Goal: Information Seeking & Learning: Check status

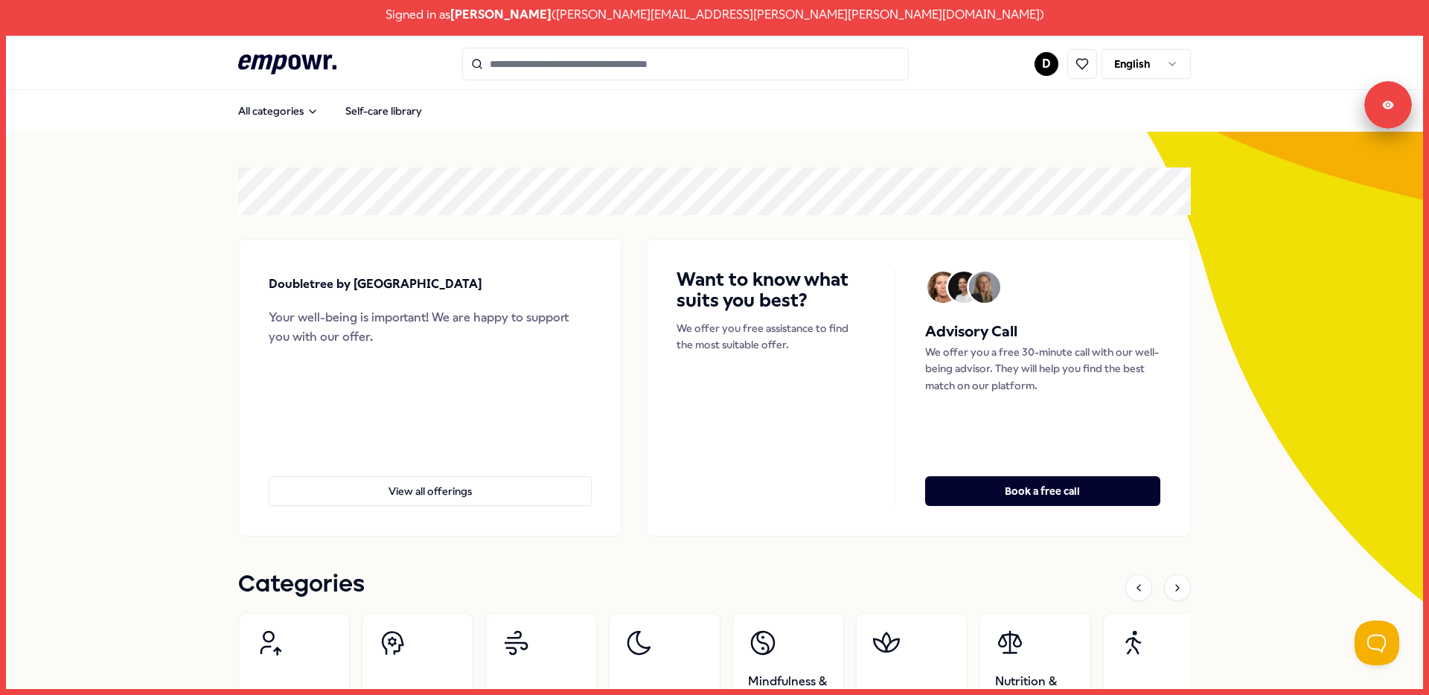
click at [1025, 69] on div ".empowr-logo_svg__cls-1{fill:#03032f} D English" at bounding box center [714, 64] width 953 height 33
click at [1040, 65] on html "Signed in as Dirk Peters ( Dirk.Peters@hilton.com ) .empowr-logo_svg__cls-1{fil…" at bounding box center [714, 347] width 1429 height 695
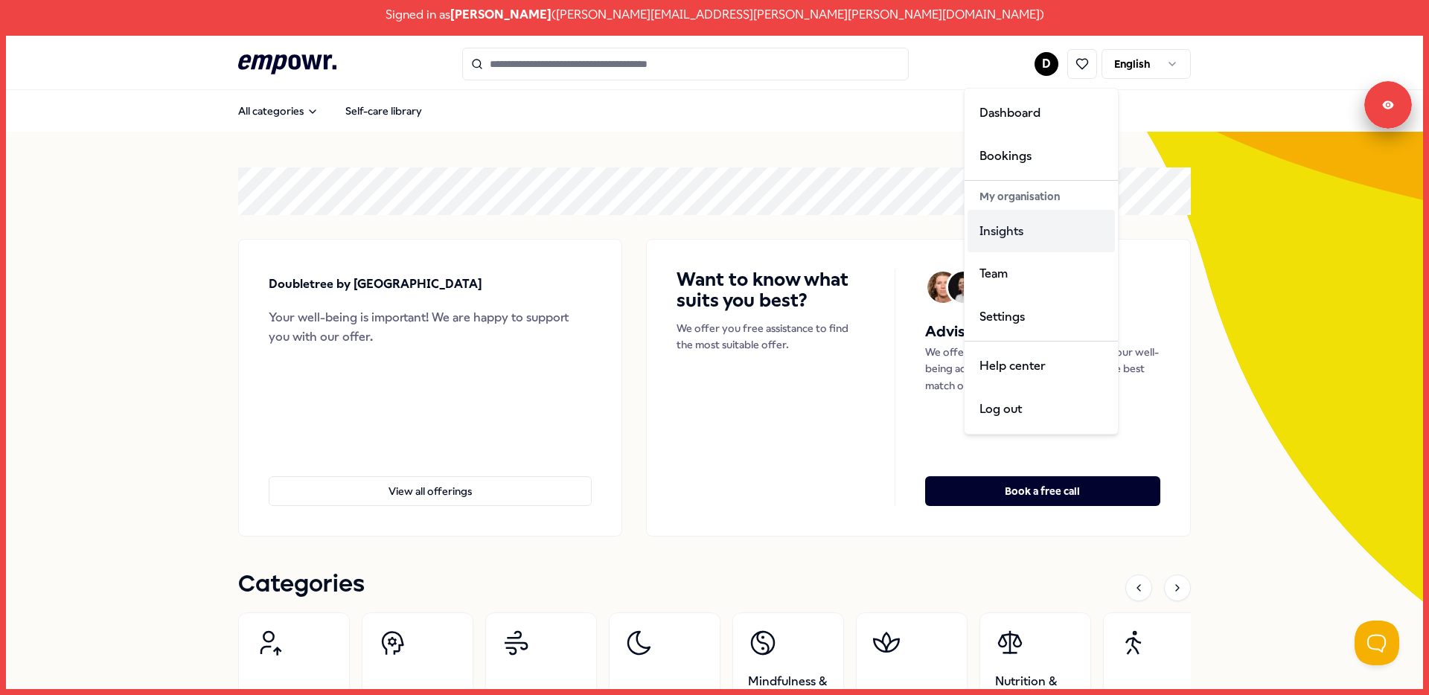
click at [1058, 237] on div "Insights" at bounding box center [1041, 231] width 147 height 43
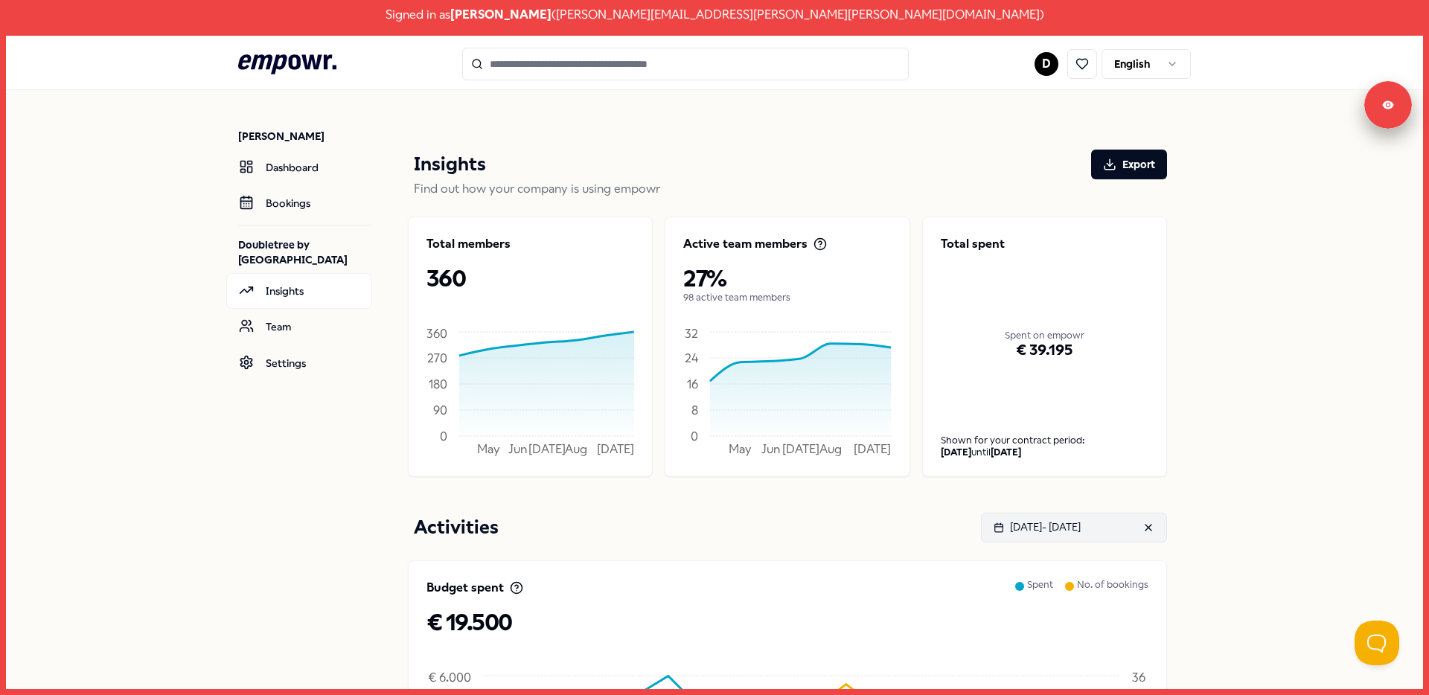
click at [1081, 534] on div "[DATE] - [DATE]" at bounding box center [1037, 527] width 87 height 16
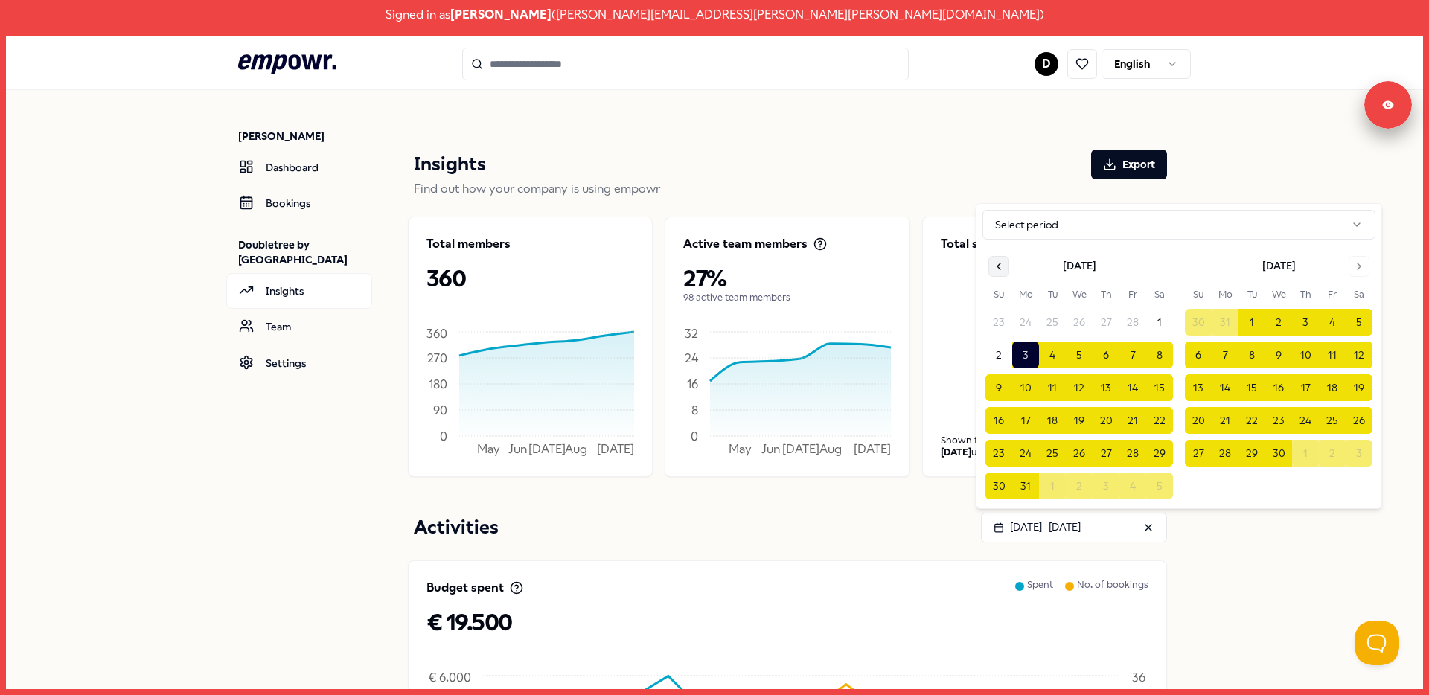
click at [999, 261] on icon "Go to previous month" at bounding box center [999, 267] width 12 height 12
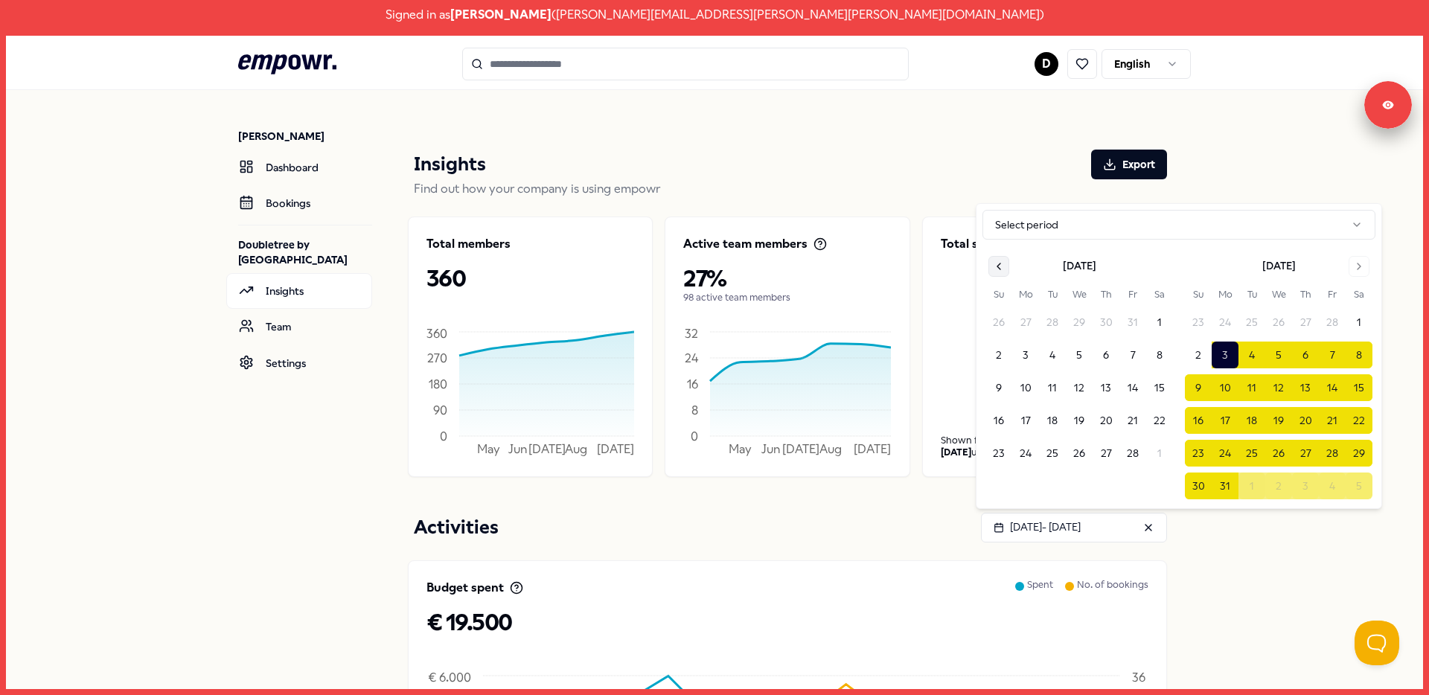
click at [999, 261] on icon "Go to previous month" at bounding box center [999, 267] width 12 height 12
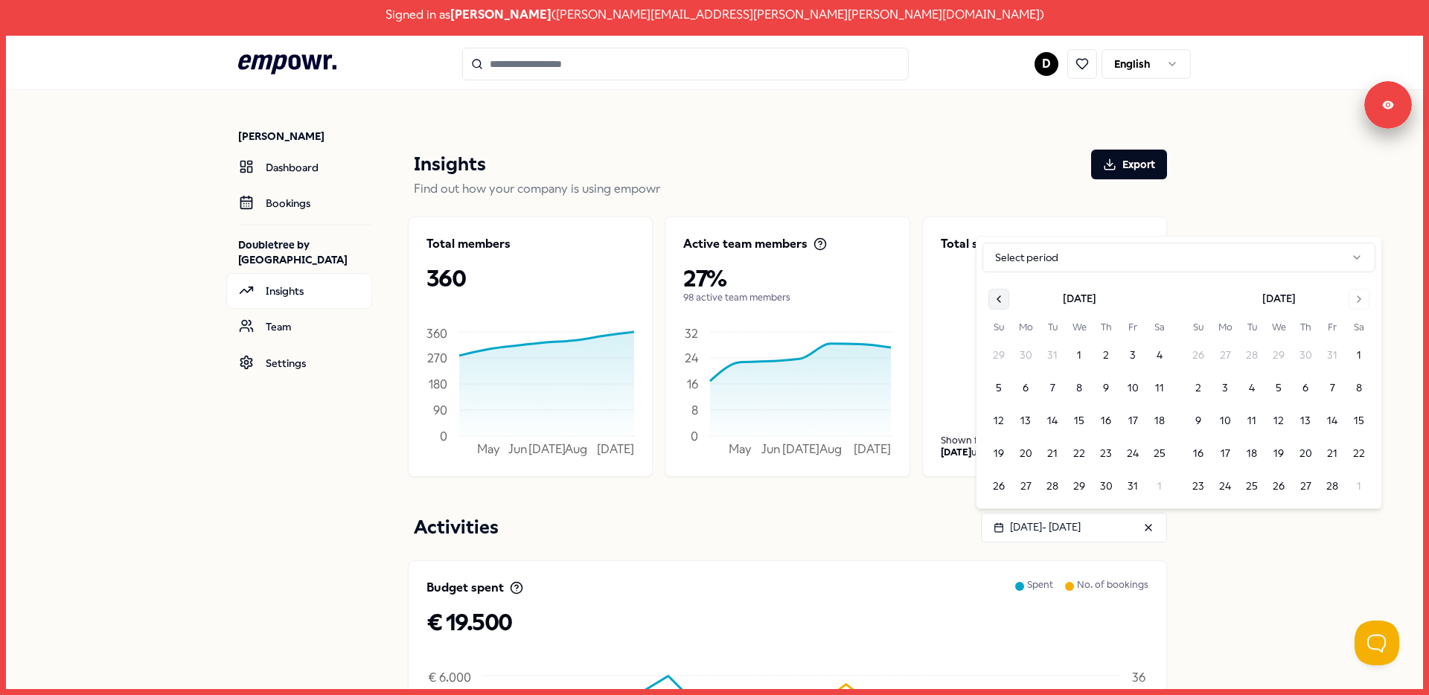
click at [999, 261] on html "Signed in as [PERSON_NAME] ( [PERSON_NAME][EMAIL_ADDRESS][PERSON_NAME][PERSON_N…" at bounding box center [714, 347] width 1429 height 695
click at [1014, 296] on div "[DATE]" at bounding box center [1080, 296] width 188 height 19
click at [1007, 304] on button "Go to previous month" at bounding box center [999, 299] width 21 height 21
click at [1006, 304] on button "Go to previous month" at bounding box center [999, 299] width 21 height 21
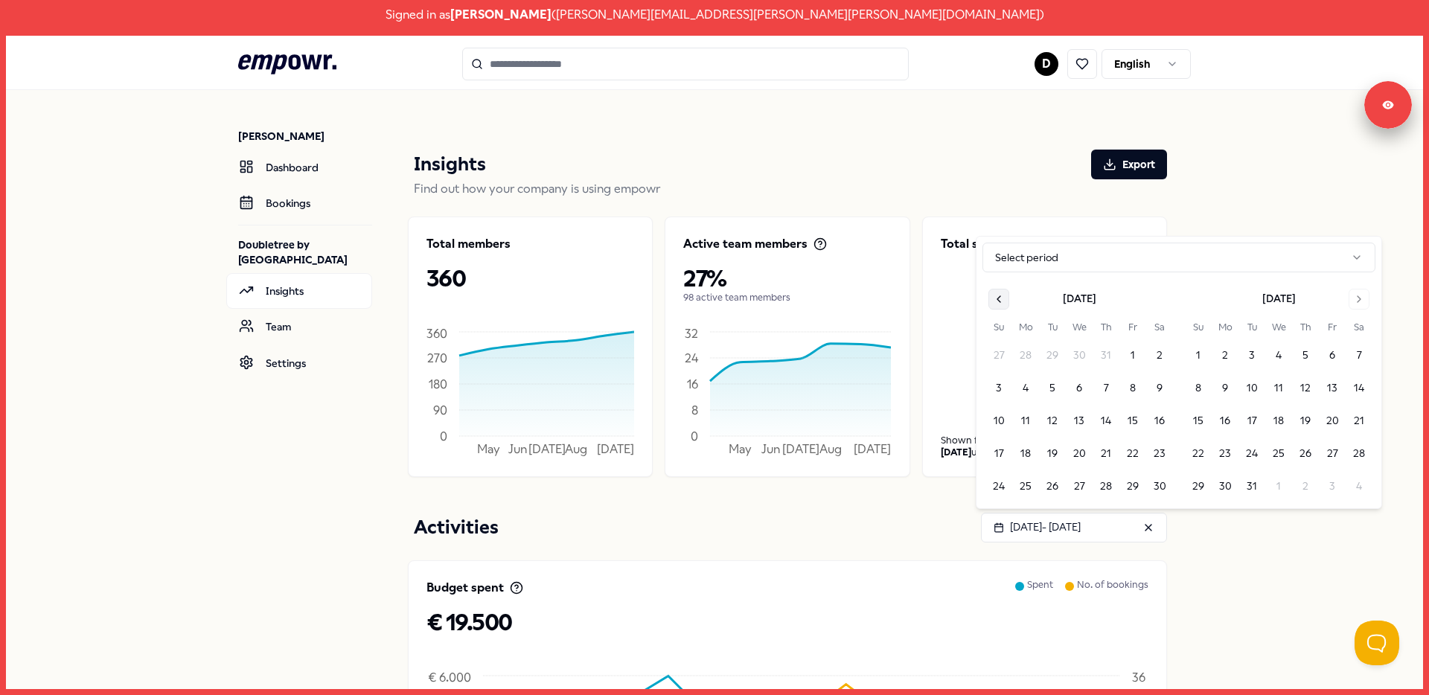
click at [1006, 304] on button "Go to previous month" at bounding box center [999, 299] width 21 height 21
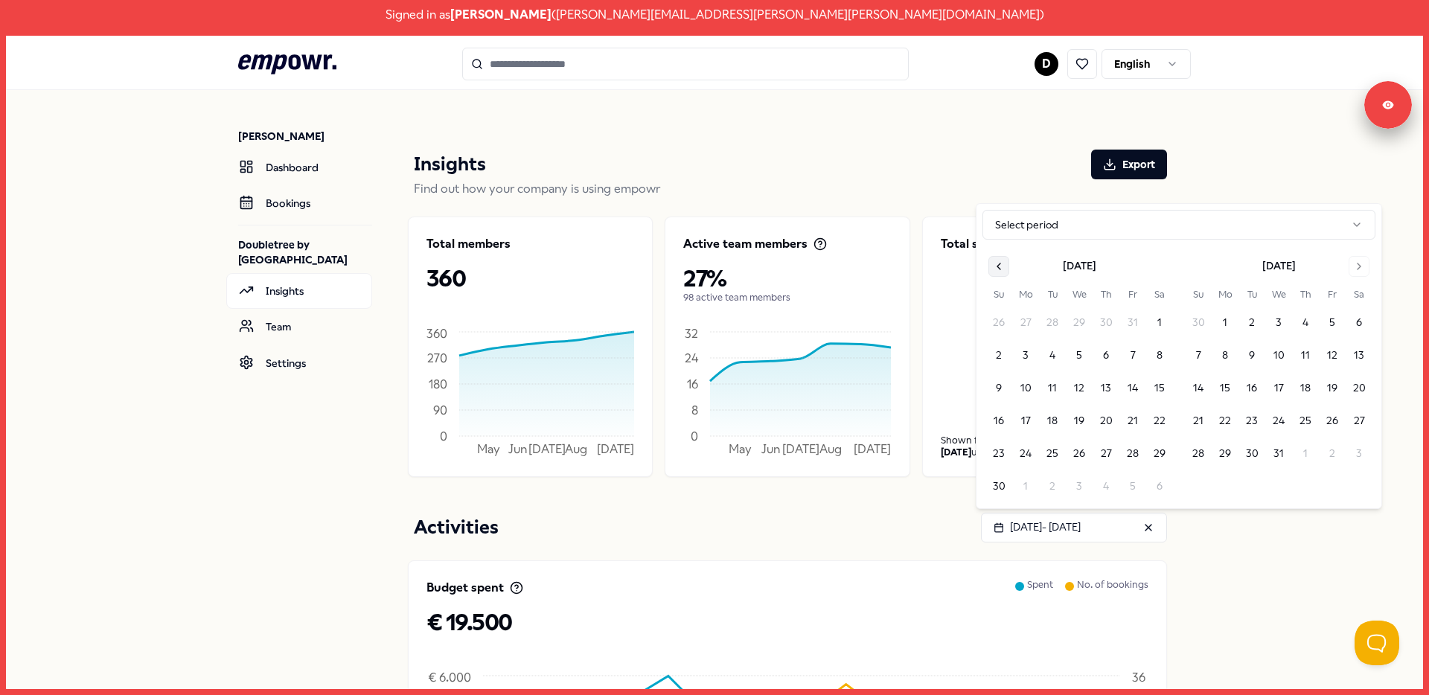
click at [994, 266] on icon "Go to previous month" at bounding box center [999, 267] width 12 height 12
click at [999, 270] on icon "Go to previous month" at bounding box center [999, 267] width 12 height 12
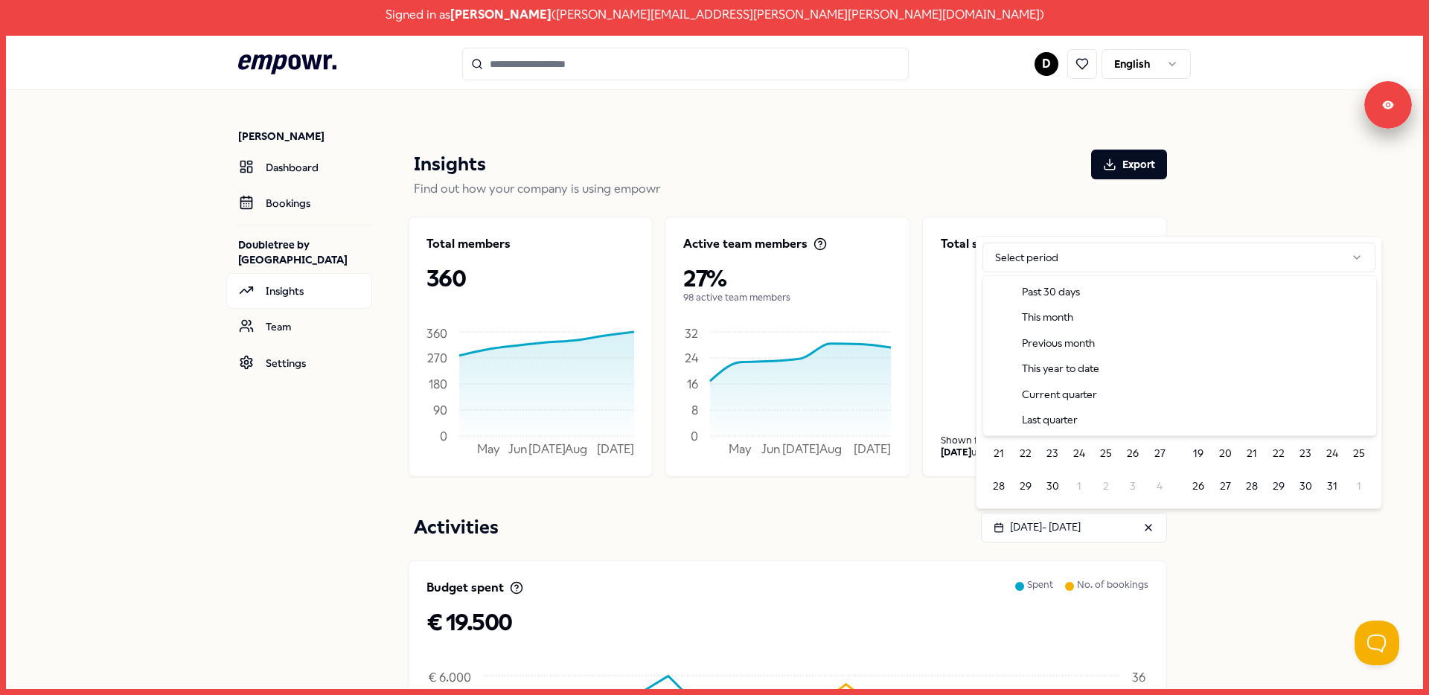
click at [1000, 270] on html "Signed in as [PERSON_NAME] ( [PERSON_NAME][EMAIL_ADDRESS][PERSON_NAME][PERSON_N…" at bounding box center [714, 347] width 1429 height 695
click at [1024, 261] on html "Signed in as [PERSON_NAME] ( [PERSON_NAME][EMAIL_ADDRESS][PERSON_NAME][PERSON_N…" at bounding box center [714, 347] width 1429 height 695
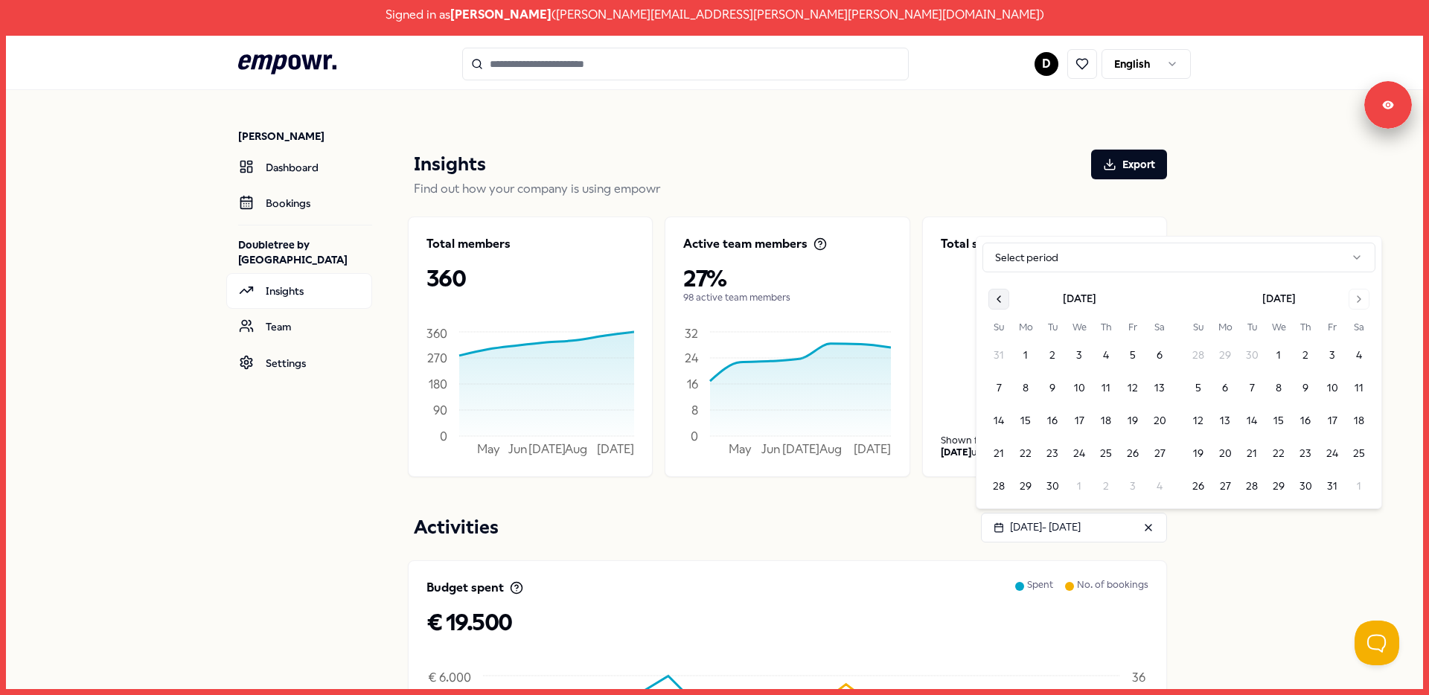
click at [994, 293] on icon "Go to previous month" at bounding box center [999, 299] width 12 height 12
click at [997, 270] on icon "Go to previous month" at bounding box center [999, 267] width 12 height 12
click at [1000, 269] on icon "Go to previous month" at bounding box center [999, 267] width 12 height 12
click at [1031, 354] on button "1" at bounding box center [1025, 355] width 27 height 27
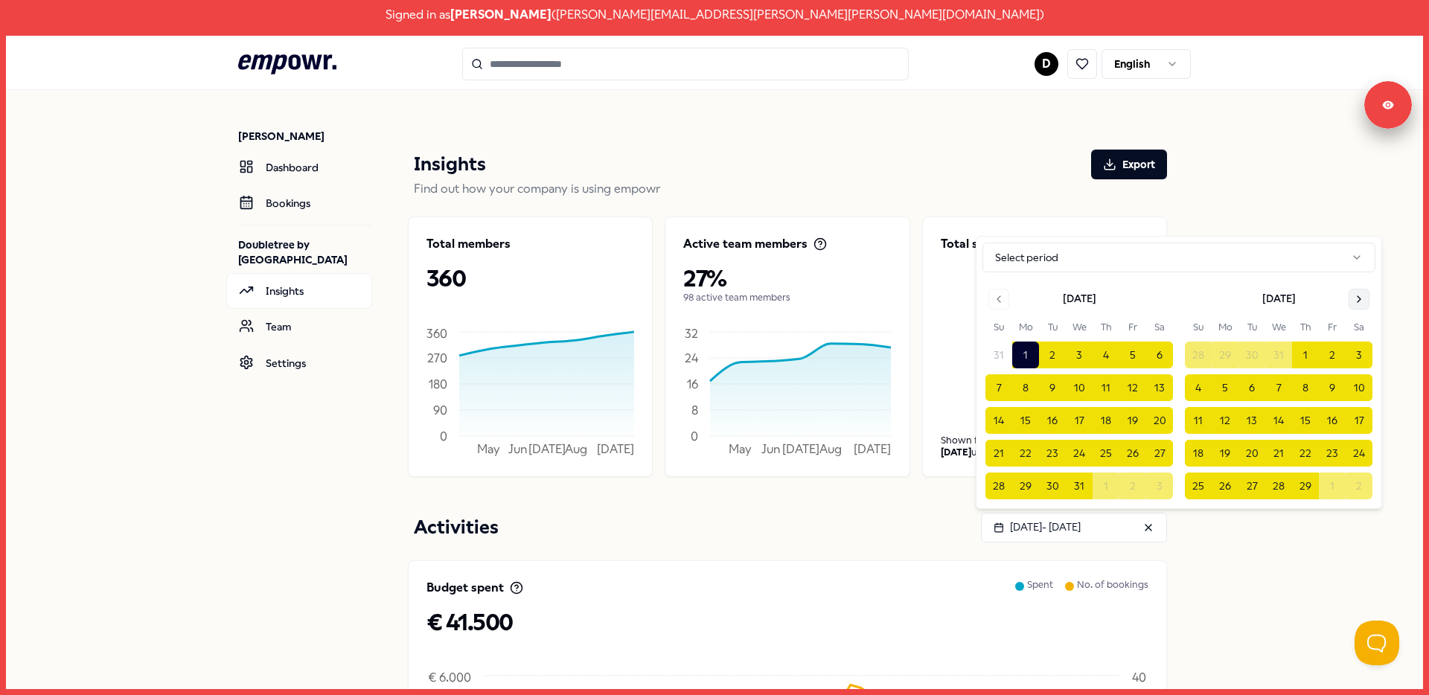
click at [1361, 296] on icon "Go to next month" at bounding box center [1359, 299] width 12 height 12
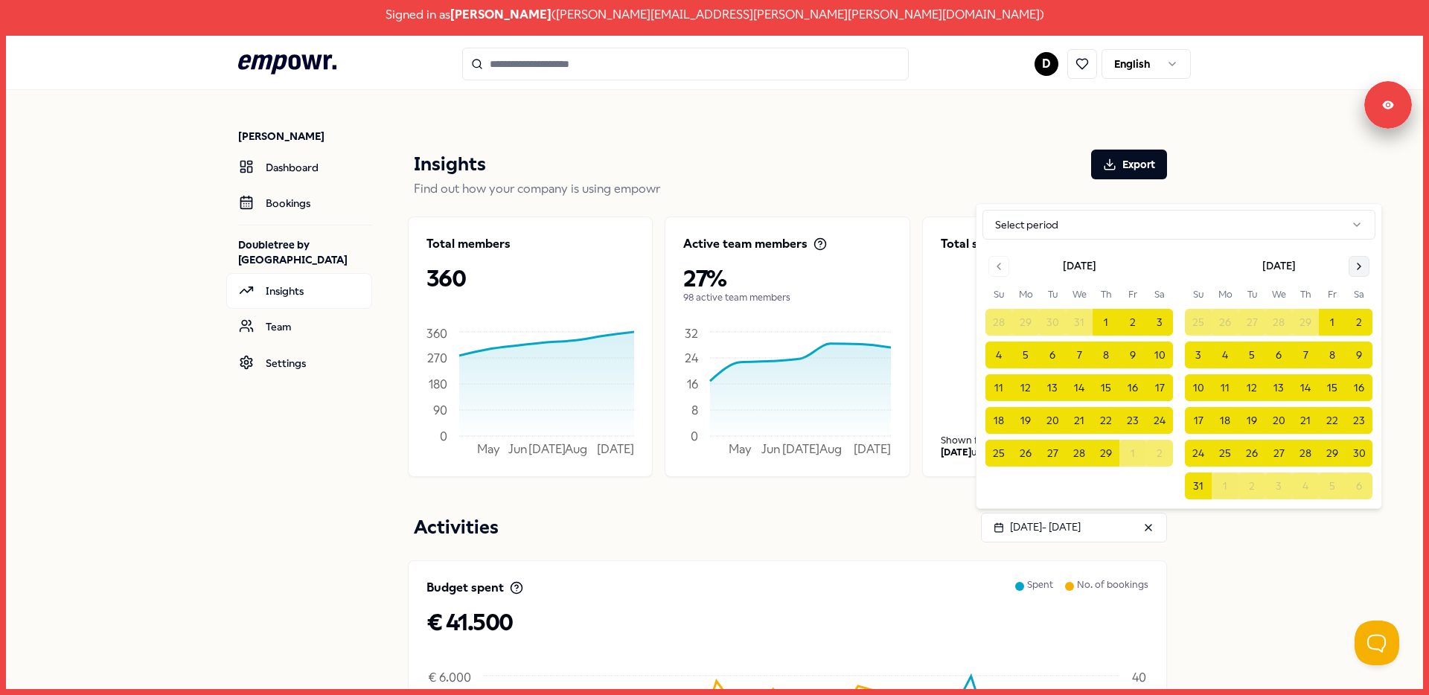
click at [1363, 269] on icon "Go to next month" at bounding box center [1359, 267] width 12 height 12
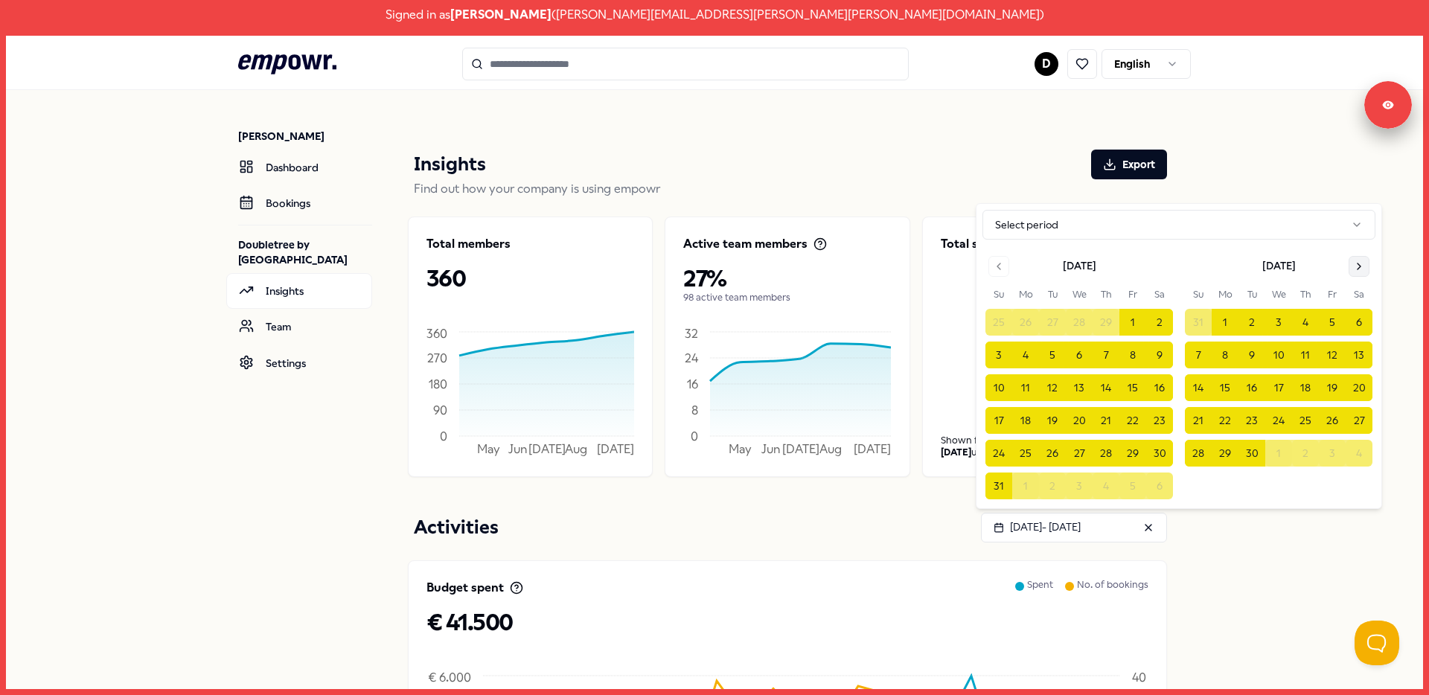
click at [1361, 269] on icon "Go to next month" at bounding box center [1359, 267] width 12 height 12
click at [1361, 269] on html "Signed in as Dirk Peters ( Dirk.Peters@hilton.com ) .empowr-logo_svg__cls-1{fil…" at bounding box center [714, 347] width 1429 height 695
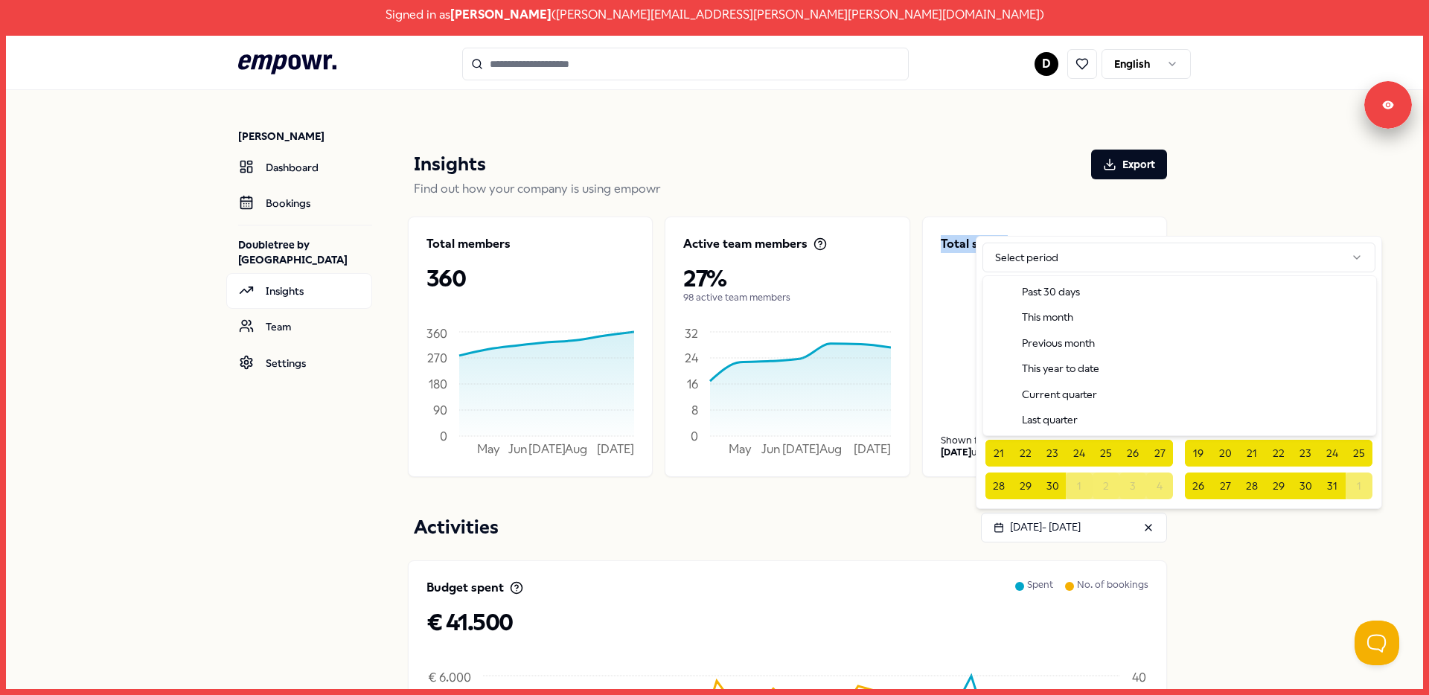
click at [1361, 269] on html "Signed in as Dirk Peters ( Dirk.Peters@hilton.com ) .empowr-logo_svg__cls-1{fil…" at bounding box center [714, 347] width 1429 height 695
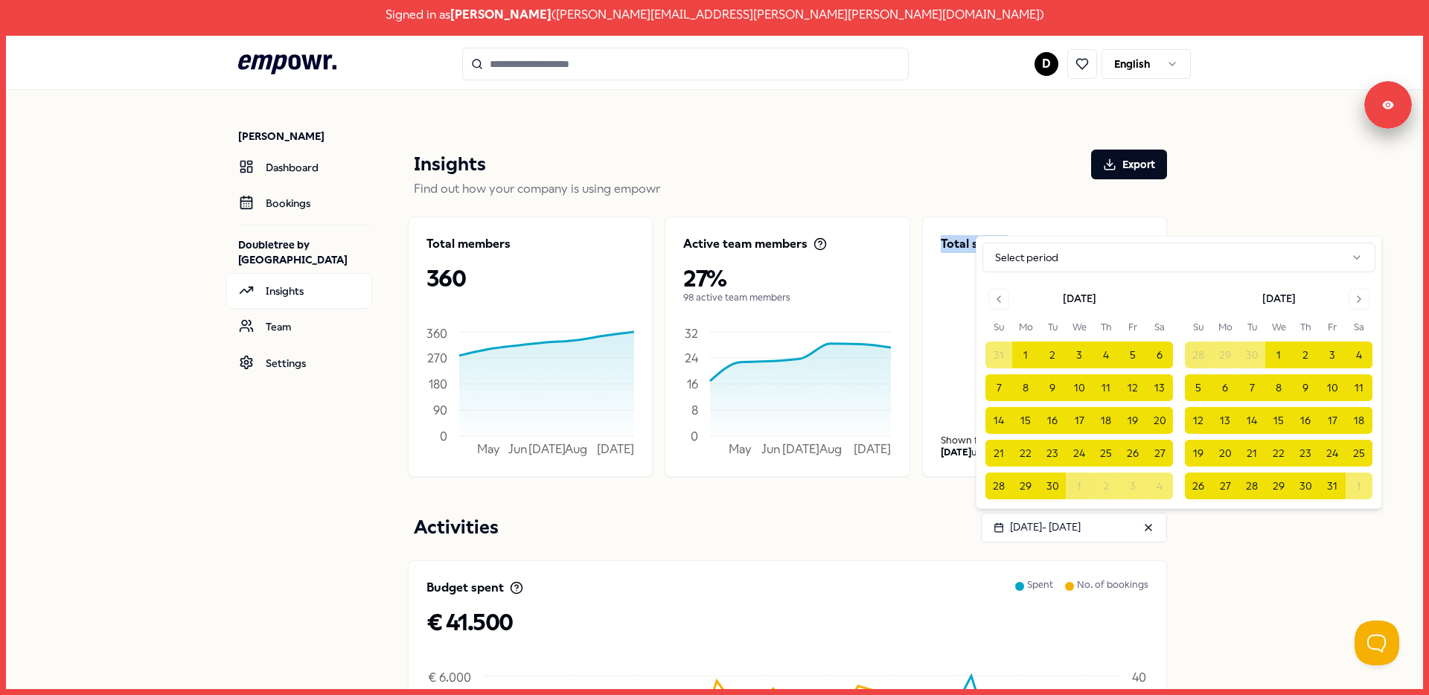
click at [1359, 295] on icon "Go to next month" at bounding box center [1359, 299] width 12 height 12
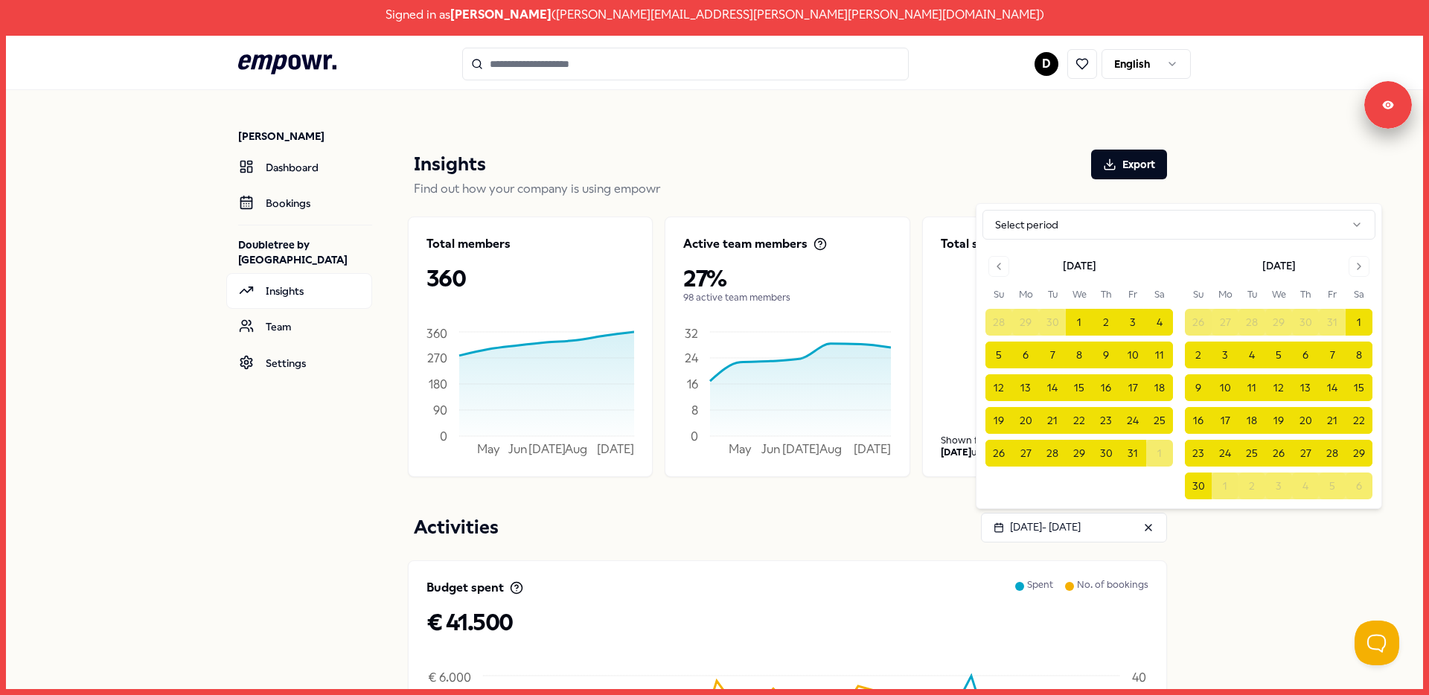
click at [1357, 287] on th "Sa" at bounding box center [1359, 295] width 27 height 16
click at [1362, 269] on icon "Go to next month" at bounding box center [1359, 267] width 12 height 12
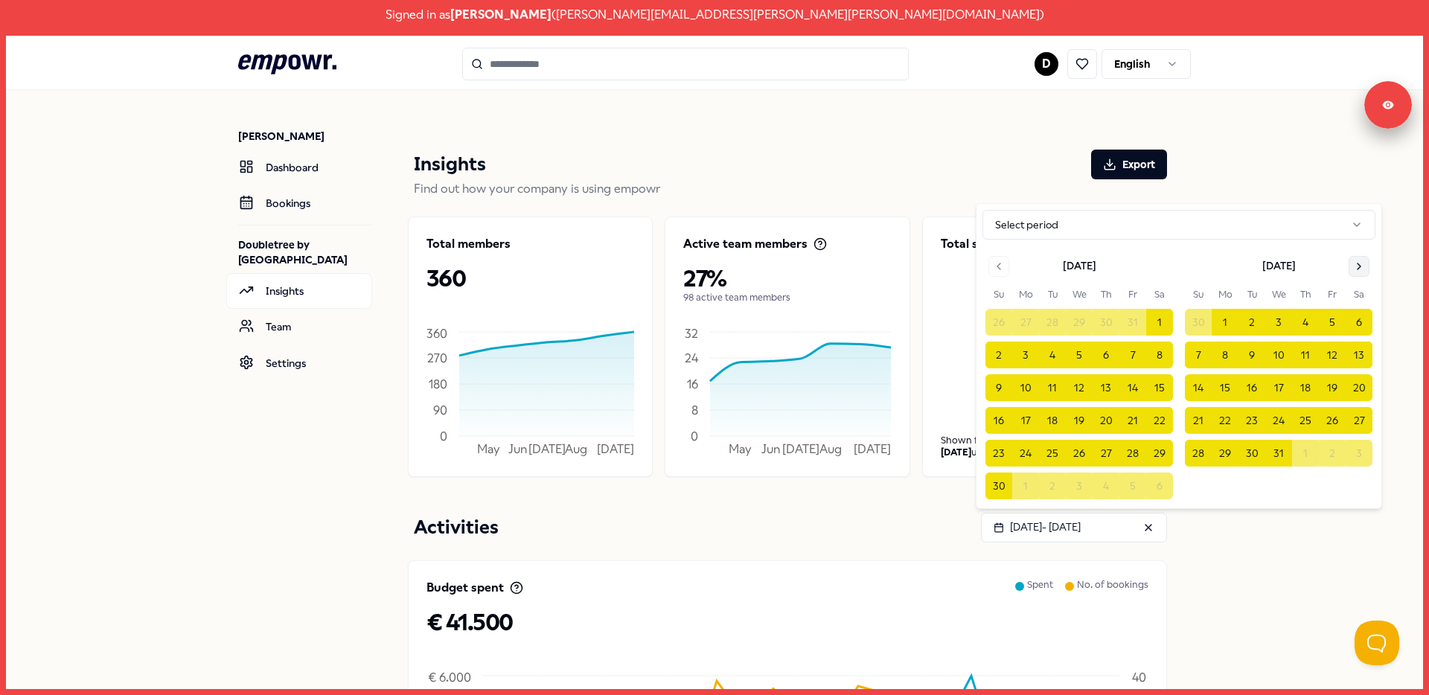
click at [1362, 268] on icon "Go to next month" at bounding box center [1359, 267] width 12 height 12
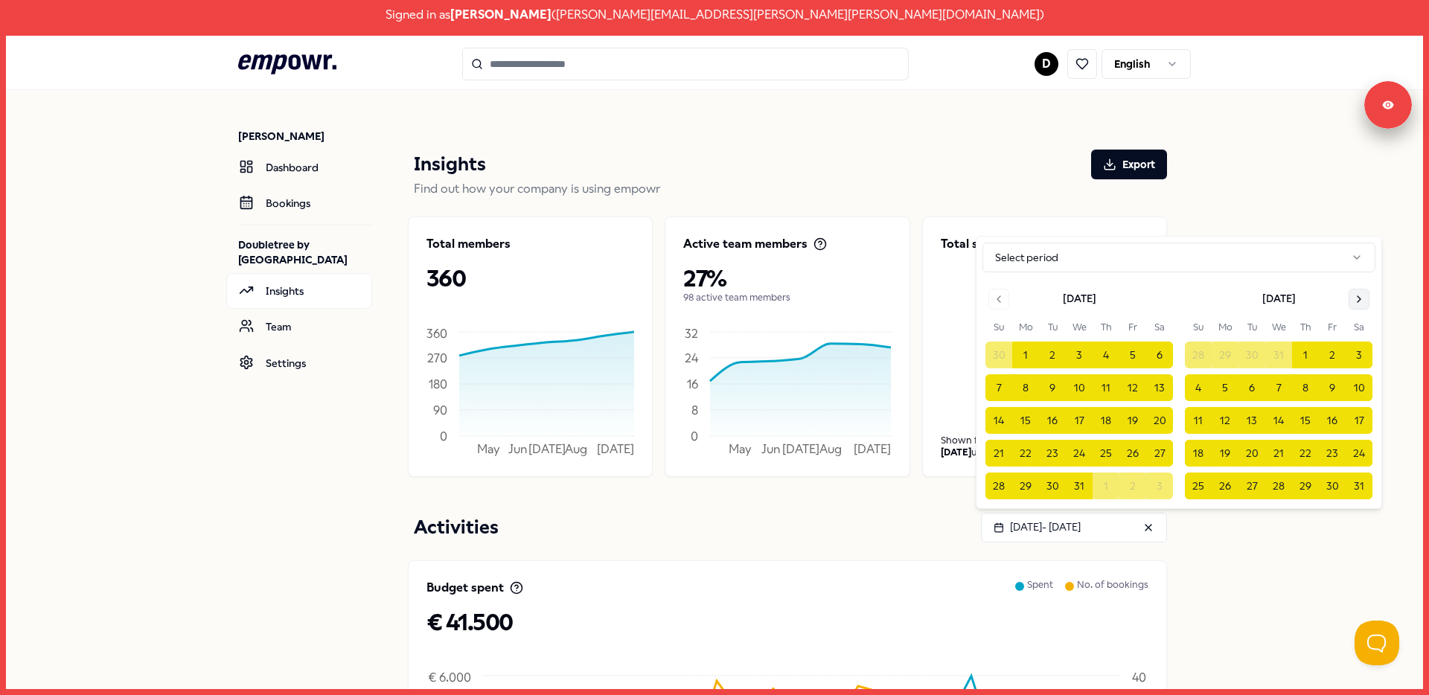
click at [1361, 293] on icon "Go to next month" at bounding box center [1359, 299] width 12 height 12
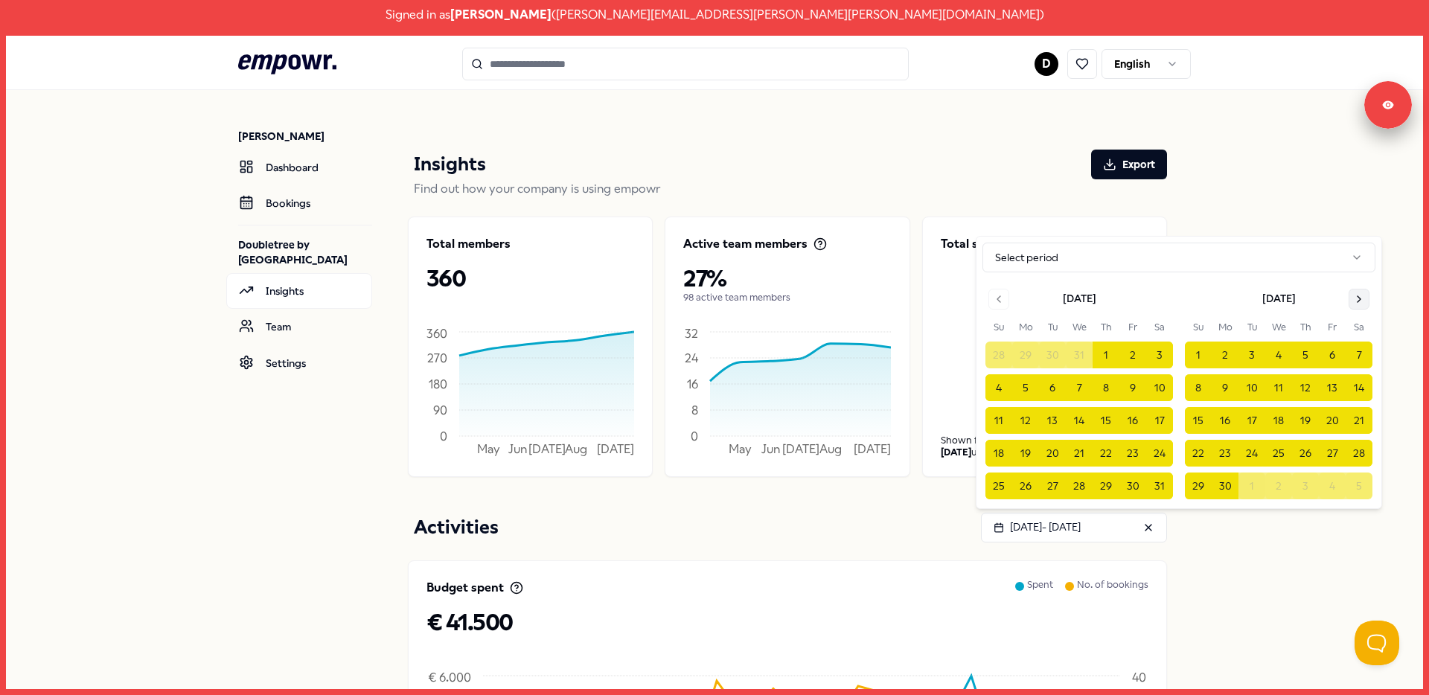
click at [1360, 295] on icon "Go to next month" at bounding box center [1359, 299] width 12 height 12
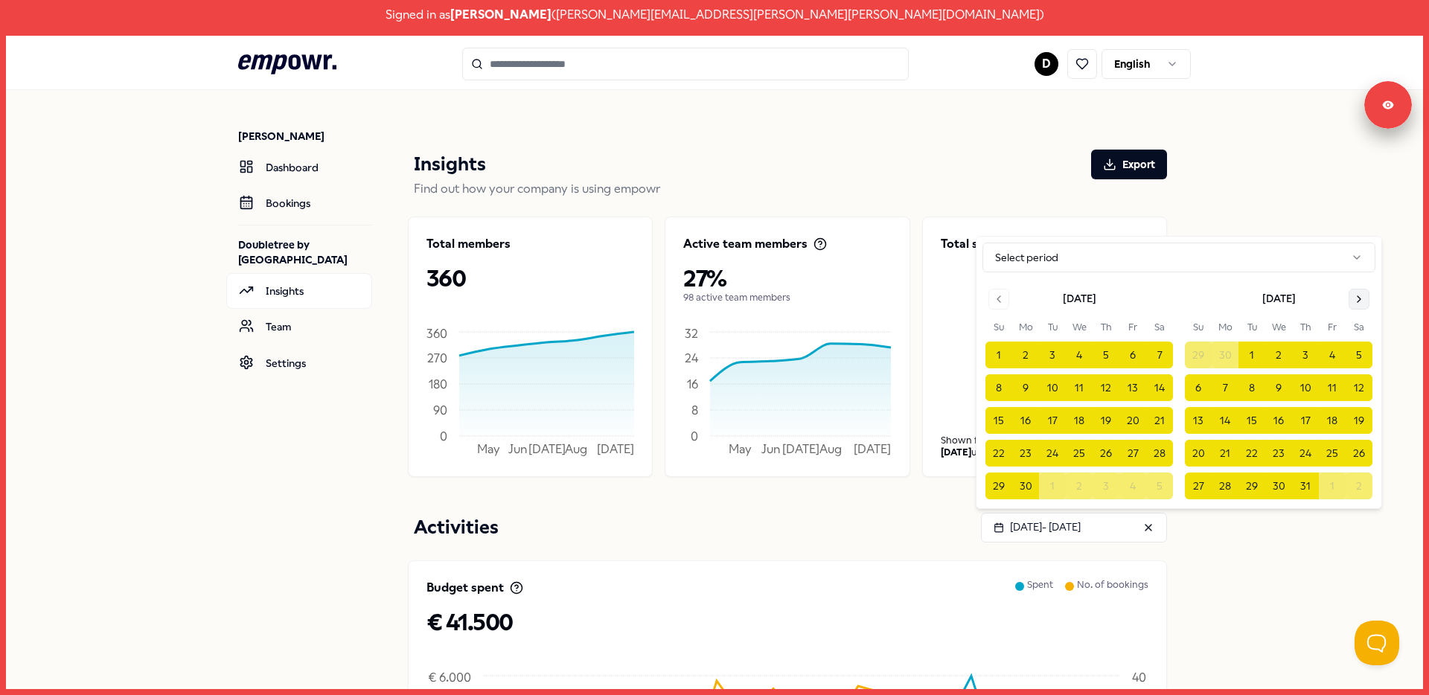
click at [1361, 296] on icon "Go to next month" at bounding box center [1359, 299] width 12 height 12
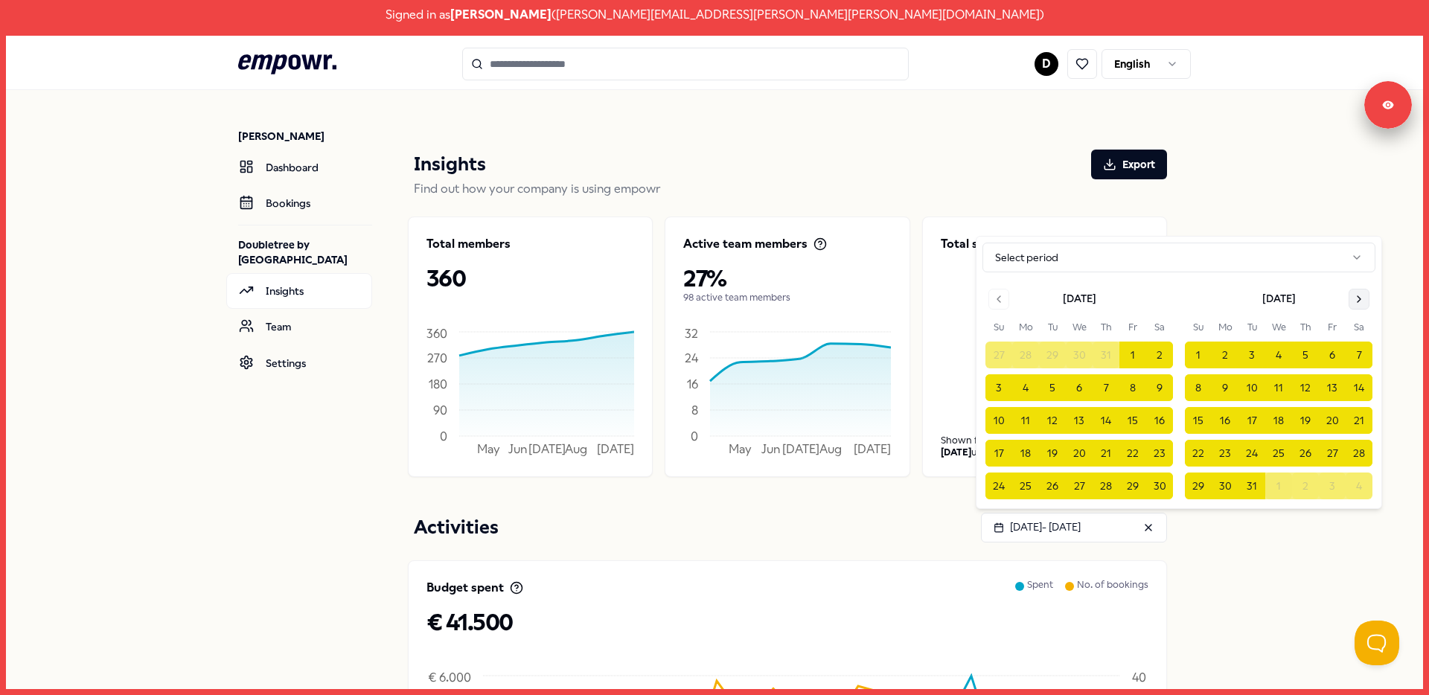
click at [1361, 296] on icon "Go to next month" at bounding box center [1359, 299] width 12 height 12
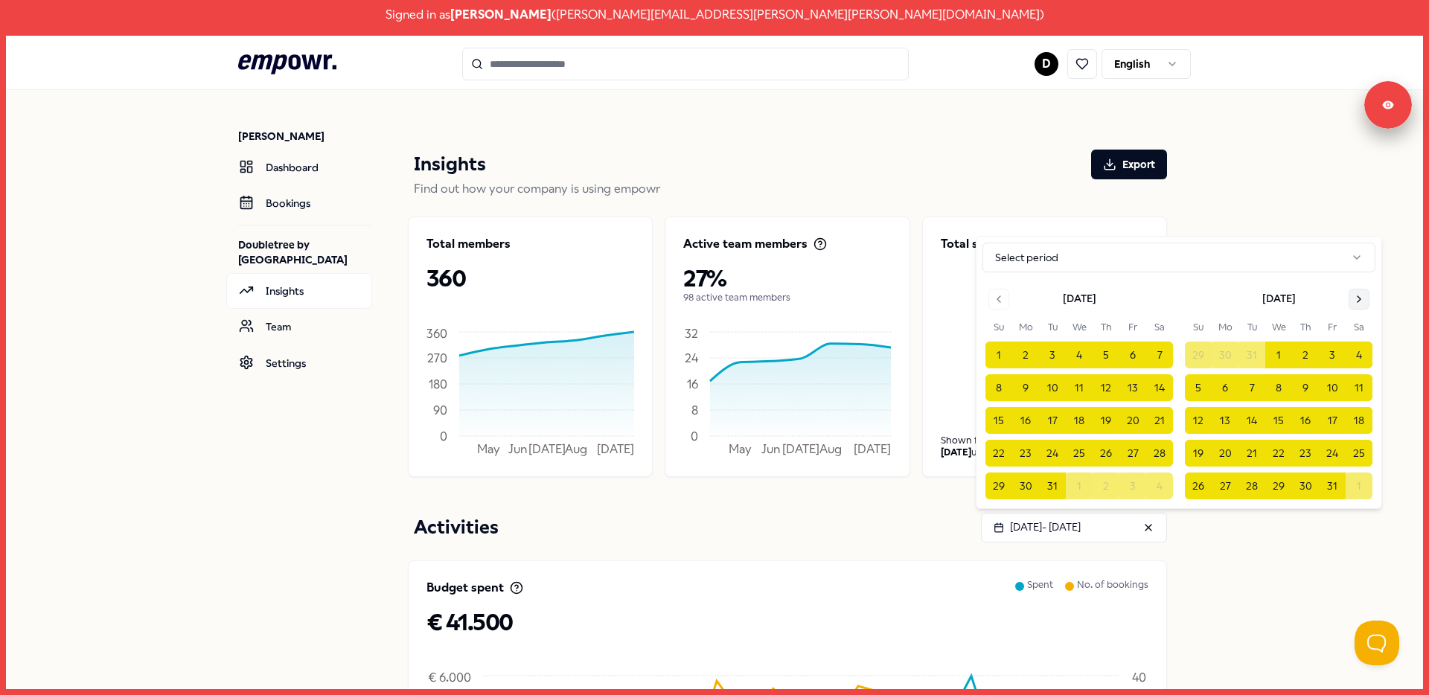
click at [1361, 296] on icon "Go to next month" at bounding box center [1359, 299] width 12 height 12
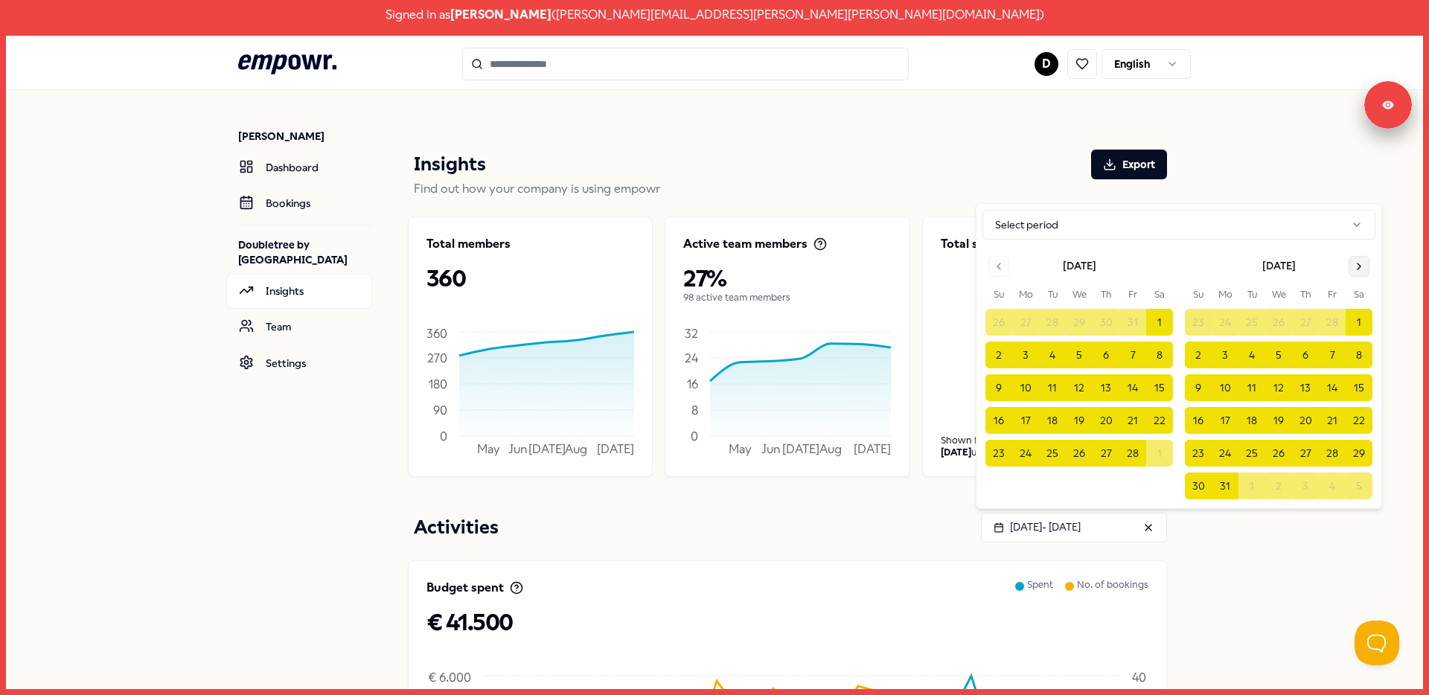
click at [1361, 271] on icon "Go to next month" at bounding box center [1359, 267] width 12 height 12
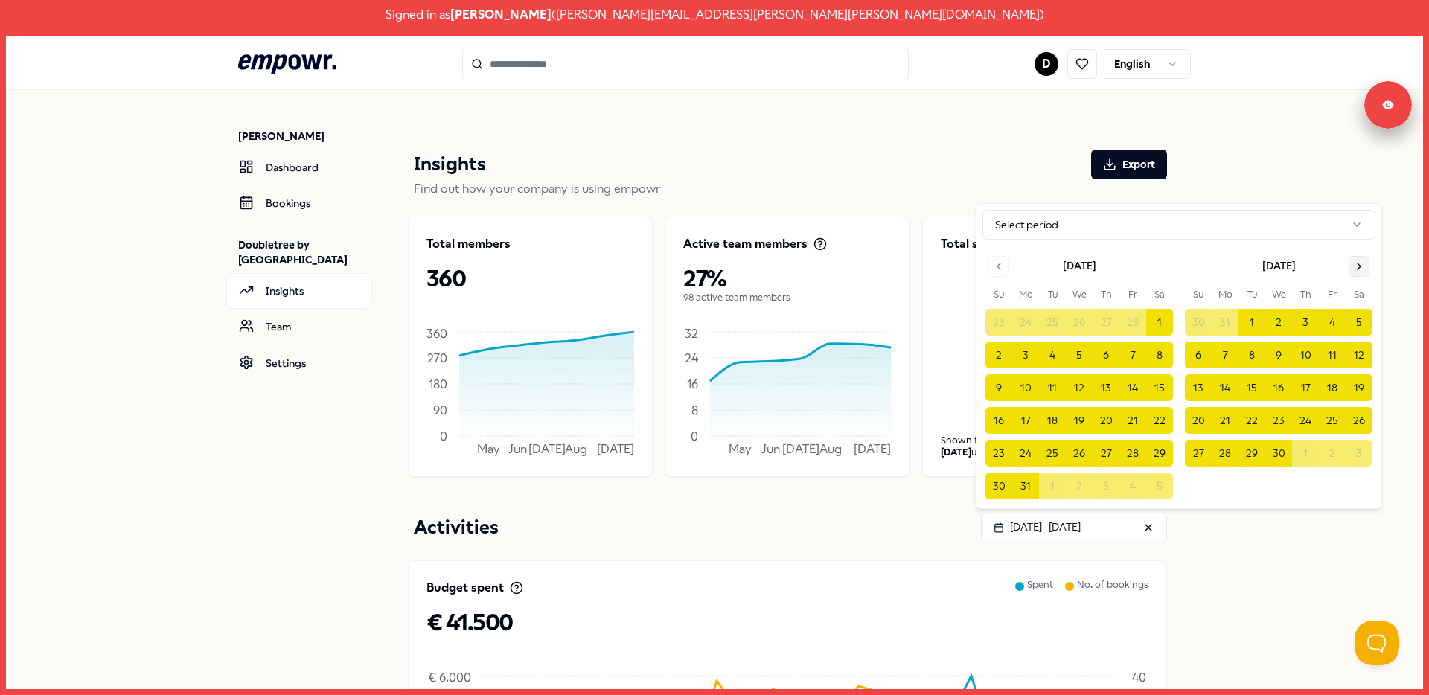
click at [1363, 272] on icon "Go to next month" at bounding box center [1359, 267] width 12 height 12
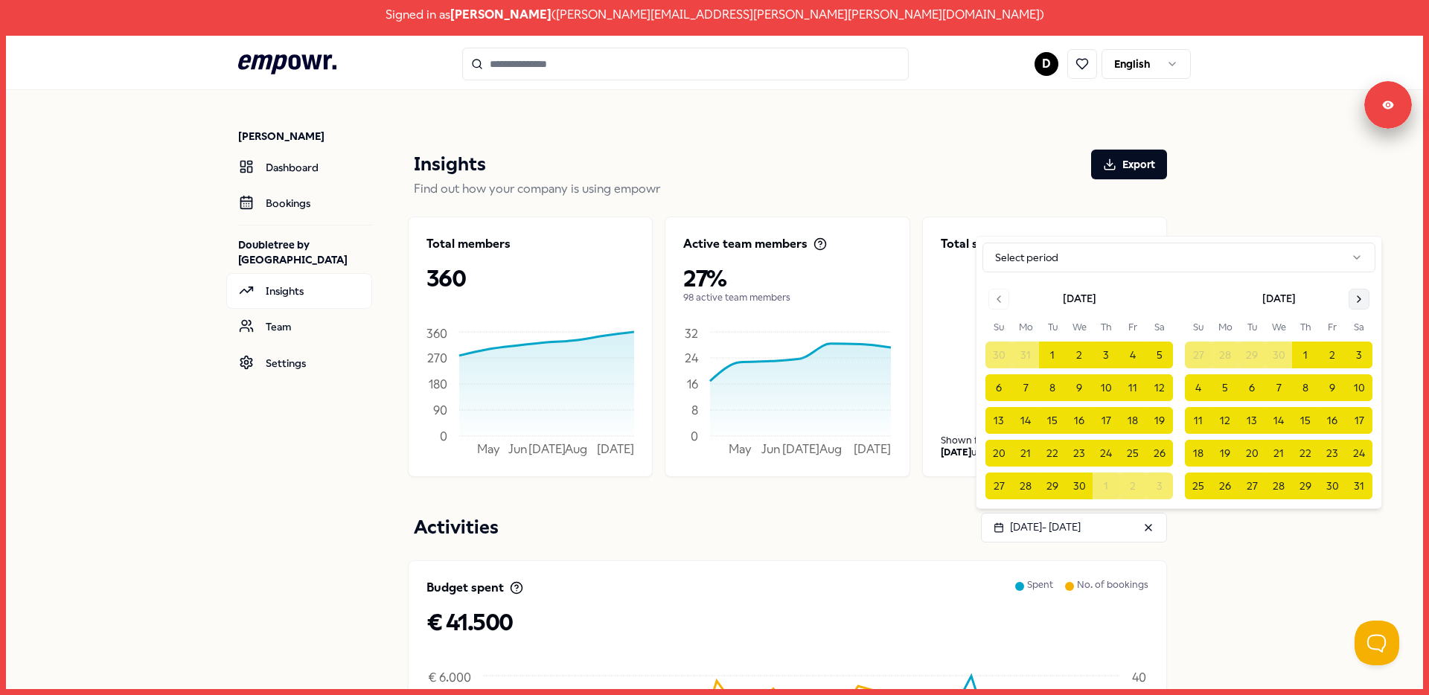
click at [1357, 294] on icon "Go to next month" at bounding box center [1359, 299] width 12 height 12
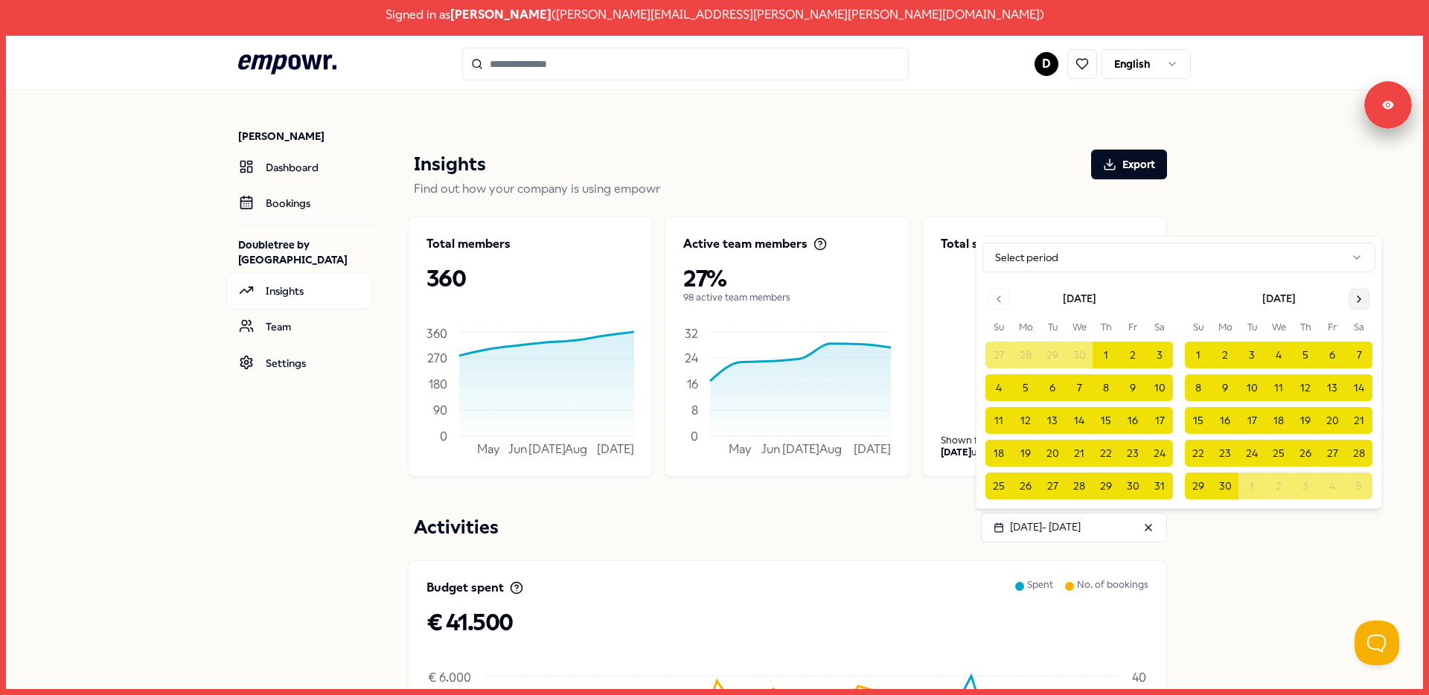
click at [1358, 296] on icon "Go to next month" at bounding box center [1359, 299] width 3 height 6
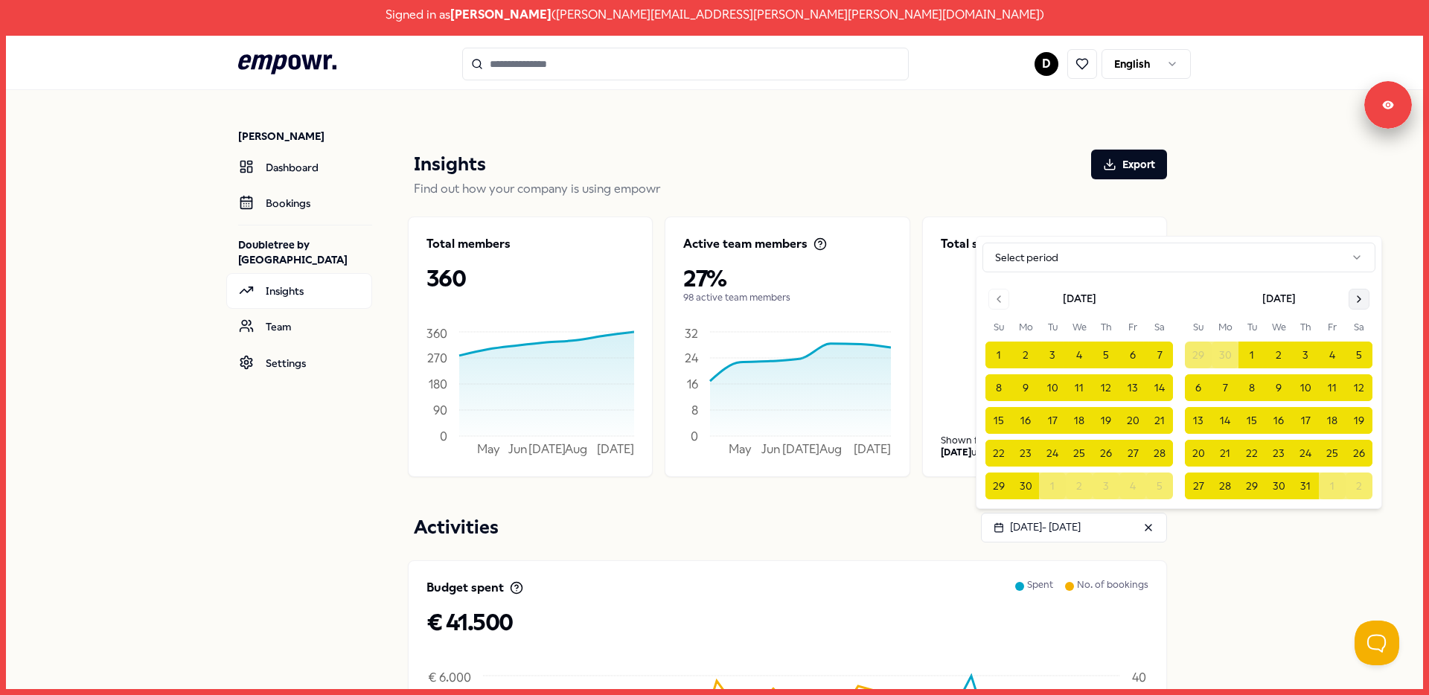
click at [1358, 296] on icon "Go to next month" at bounding box center [1359, 299] width 3 height 6
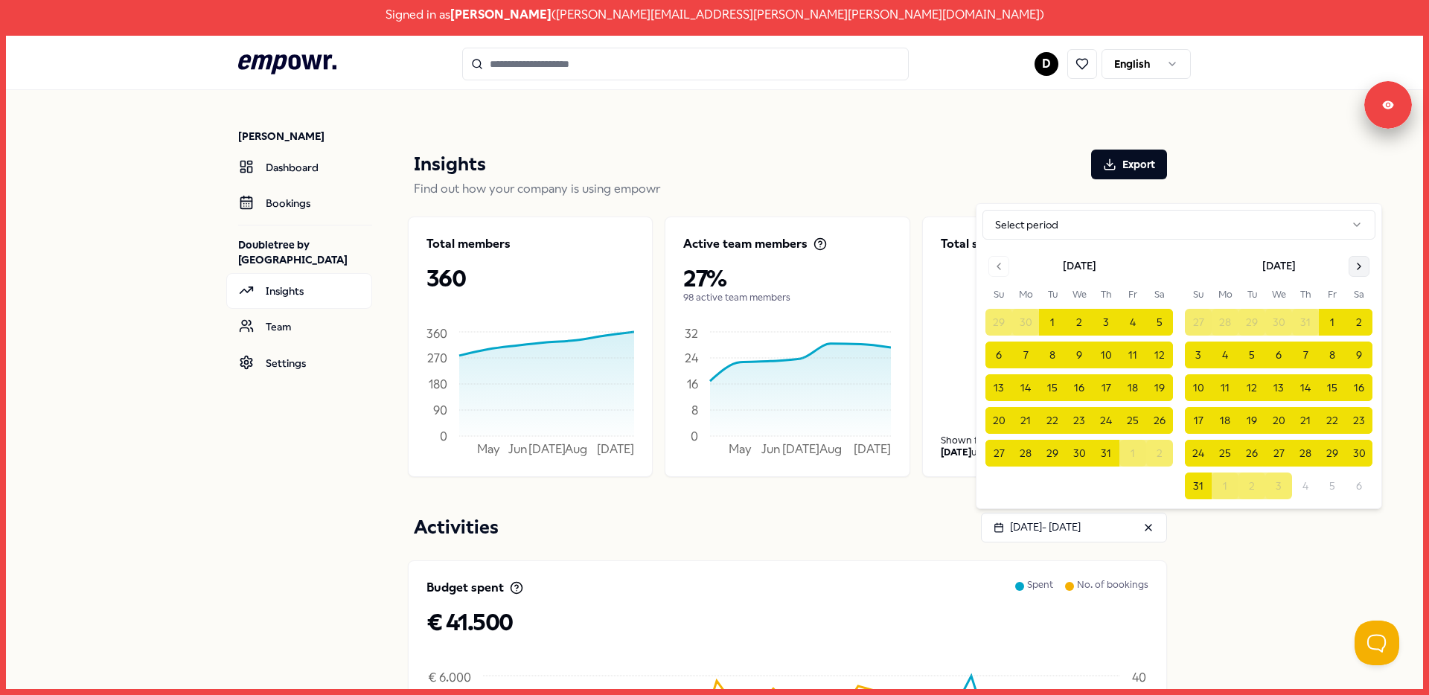
click at [1358, 268] on icon "Go to next month" at bounding box center [1359, 267] width 12 height 12
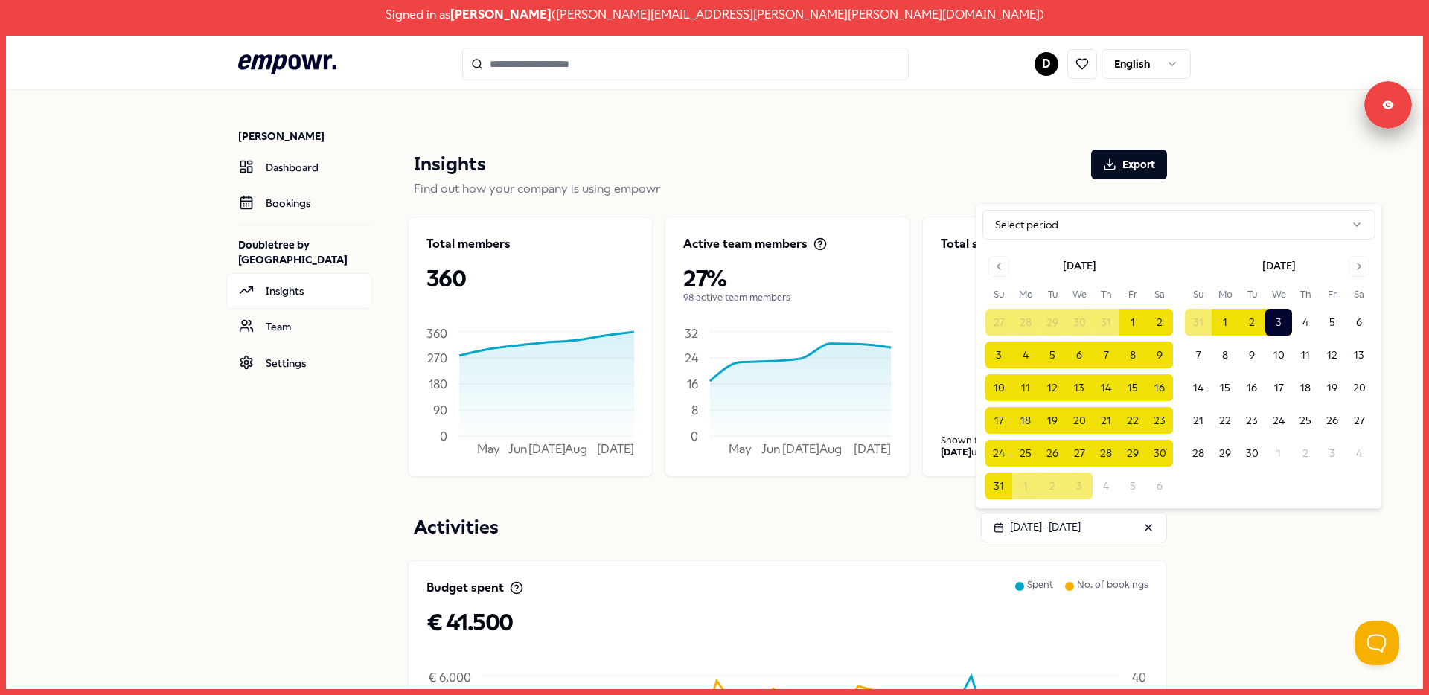
click at [1271, 322] on button "3" at bounding box center [1278, 322] width 27 height 27
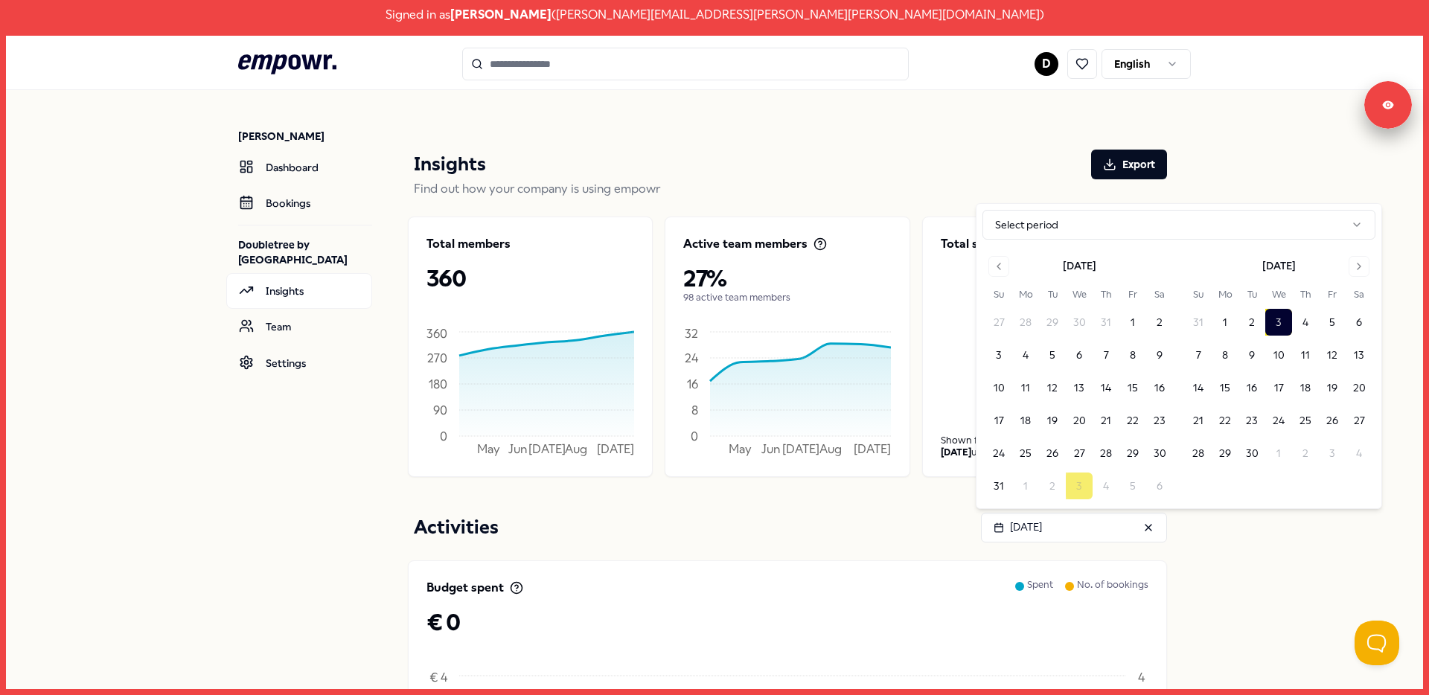
click at [1303, 578] on div "Dirk Peters Dashboard Bookings Doubletree by Hilton Amsterdam Centraal Station …" at bounding box center [714, 621] width 1417 height 1063
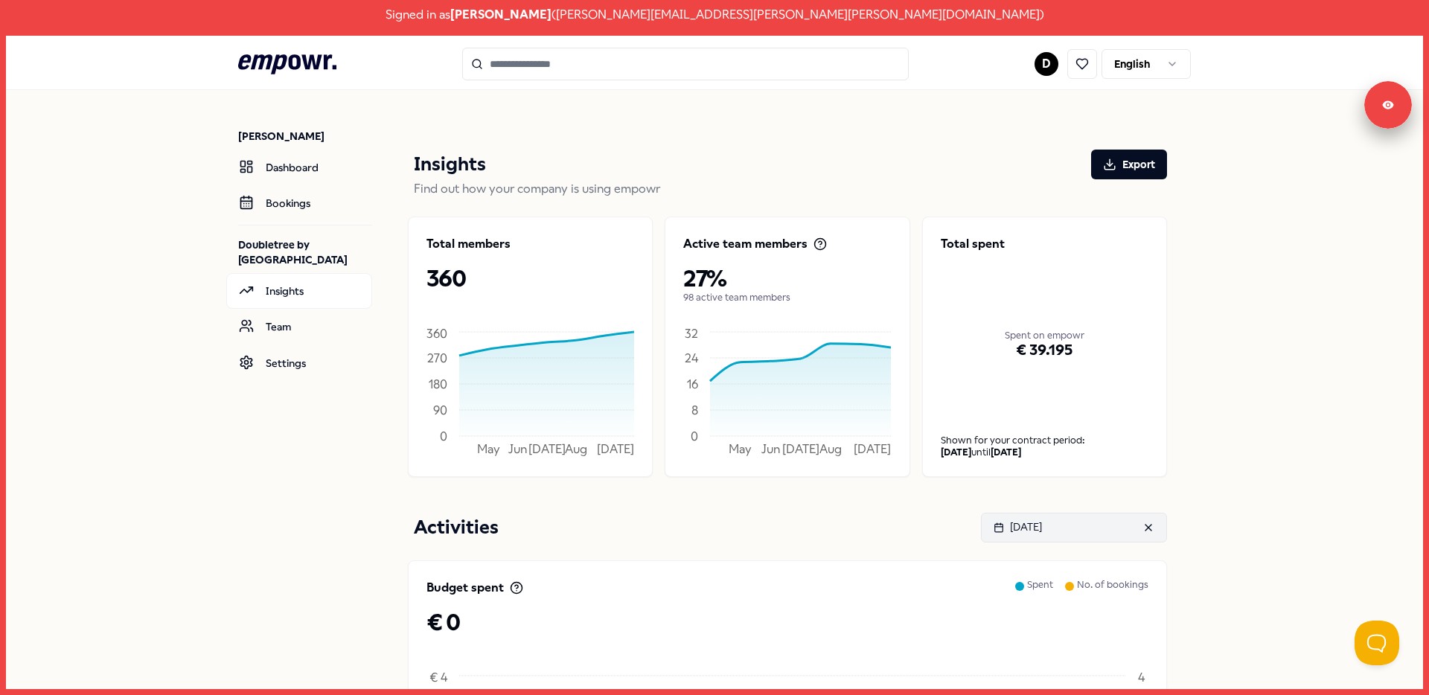
click at [1087, 532] on div "[DATE]" at bounding box center [1074, 527] width 161 height 16
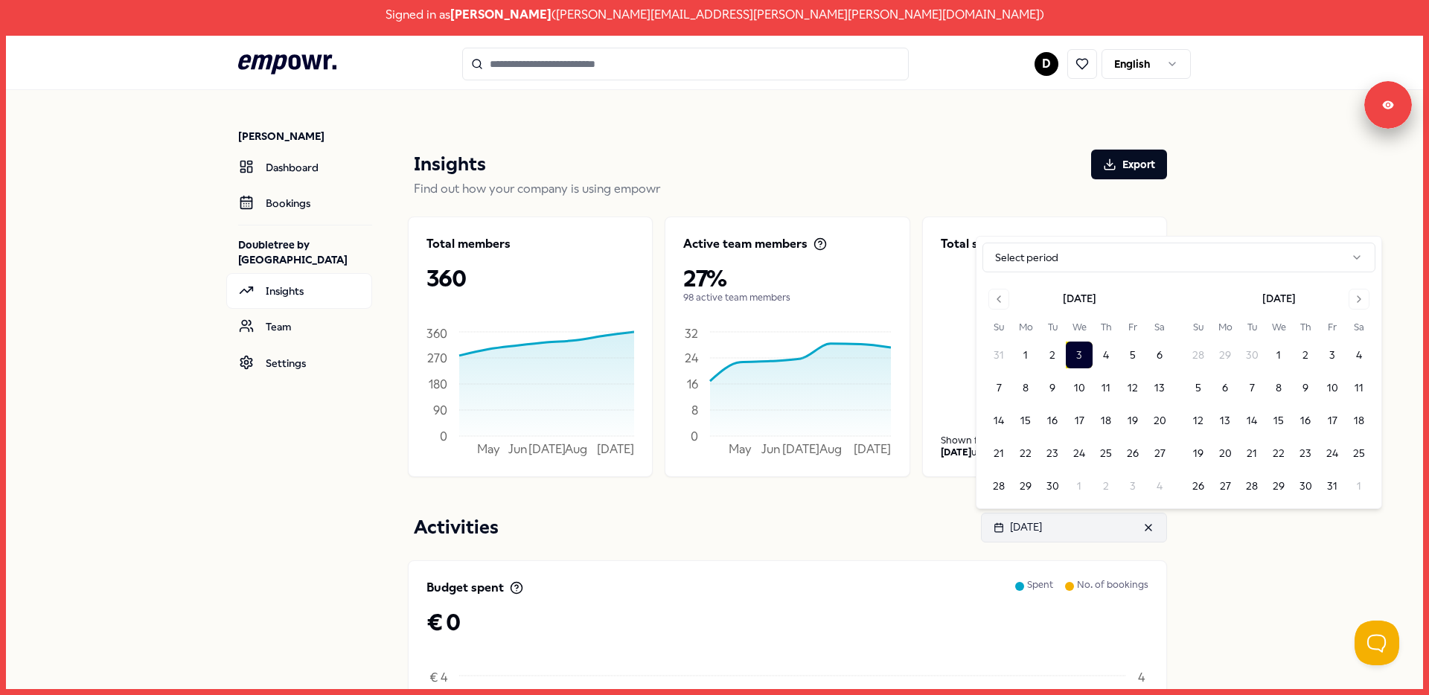
click at [1033, 524] on div "[DATE]" at bounding box center [1018, 527] width 48 height 16
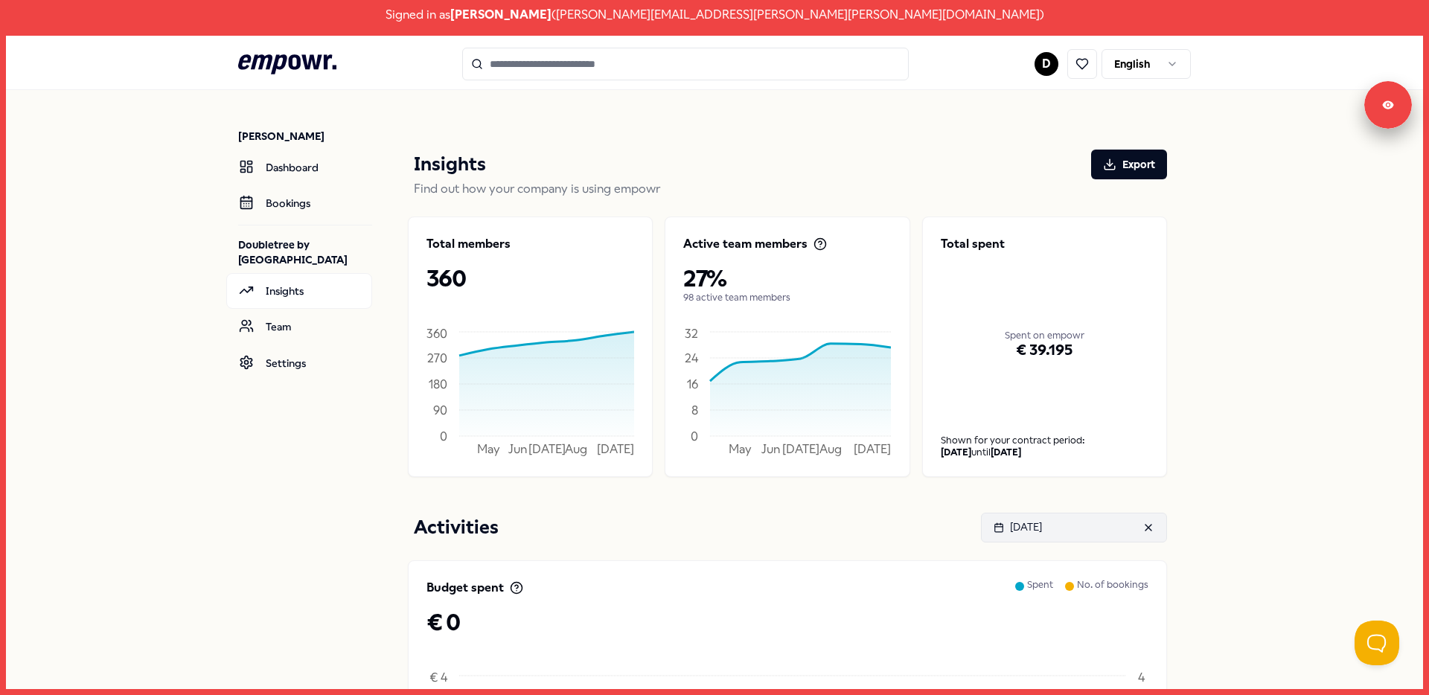
click at [1042, 532] on div "[DATE]" at bounding box center [1018, 527] width 48 height 16
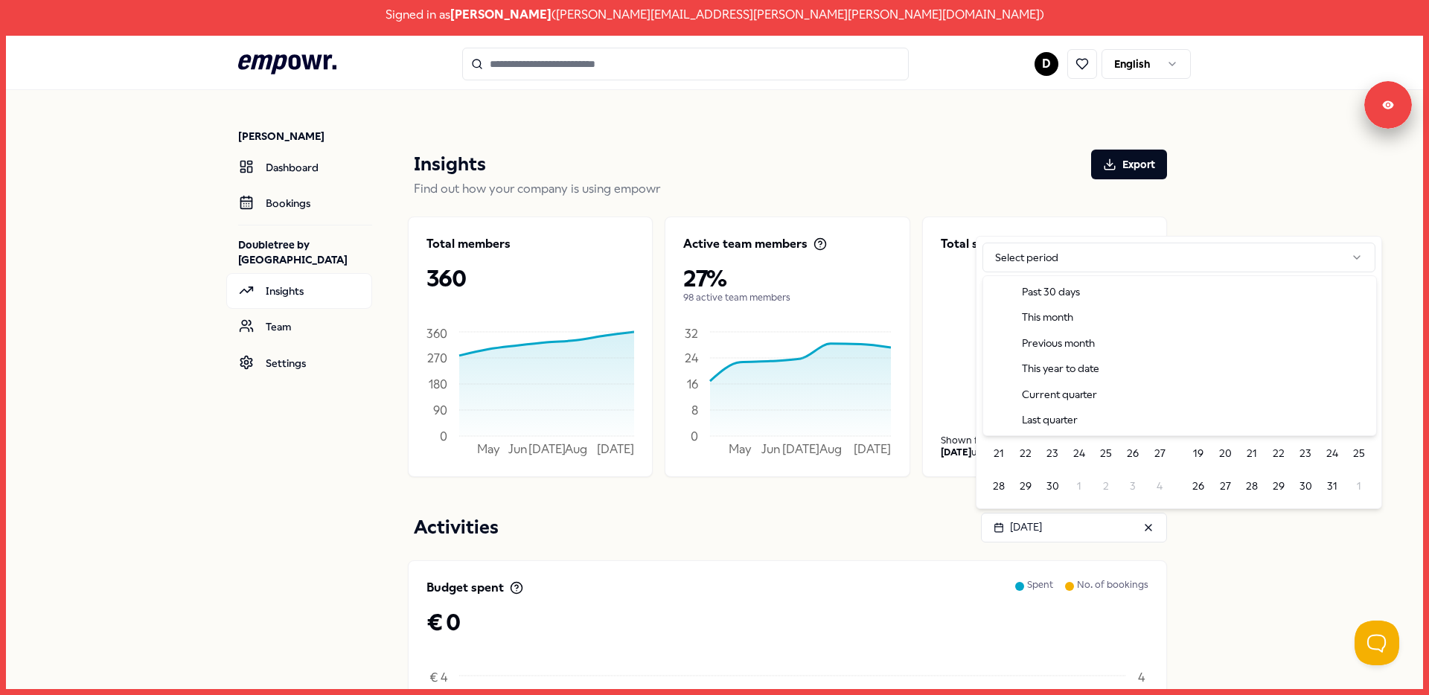
click at [1015, 260] on html "Signed in as Dirk Peters ( Dirk.Peters@hilton.com ) .empowr-logo_svg__cls-1{fil…" at bounding box center [714, 347] width 1429 height 695
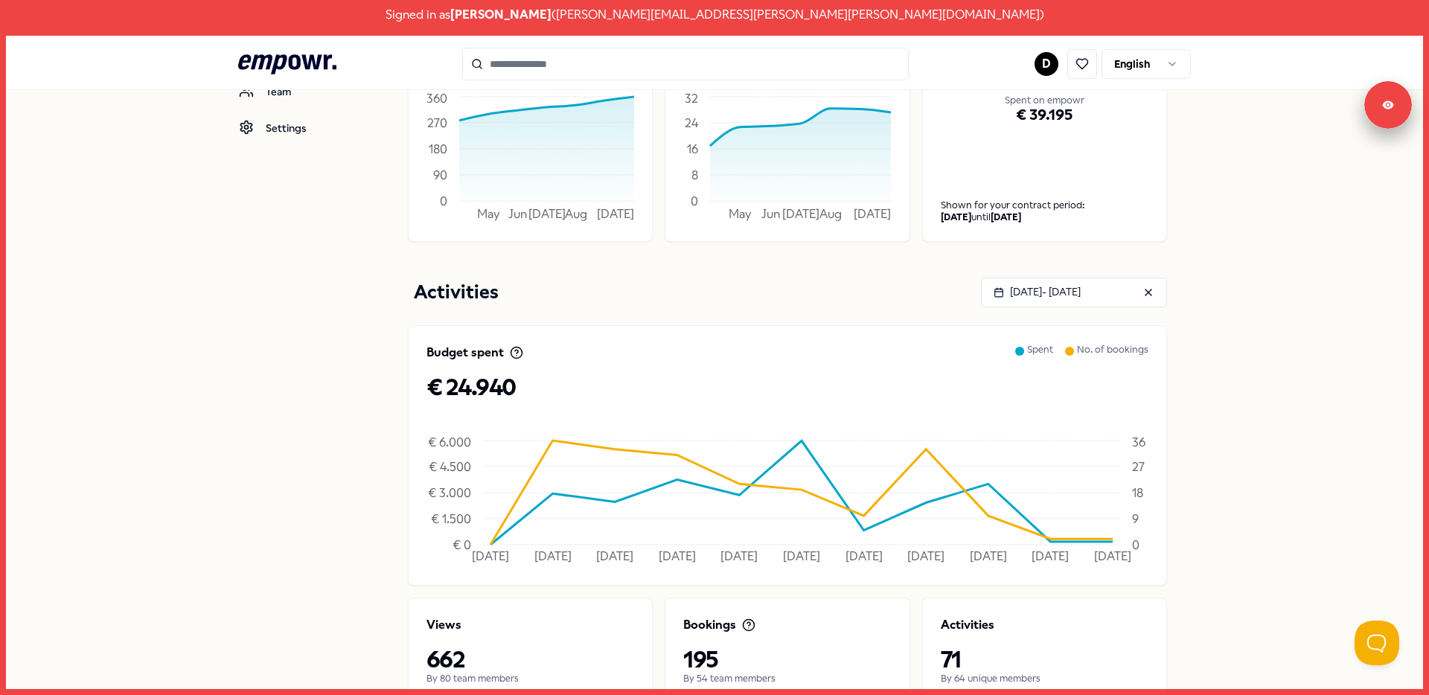
scroll to position [292, 0]
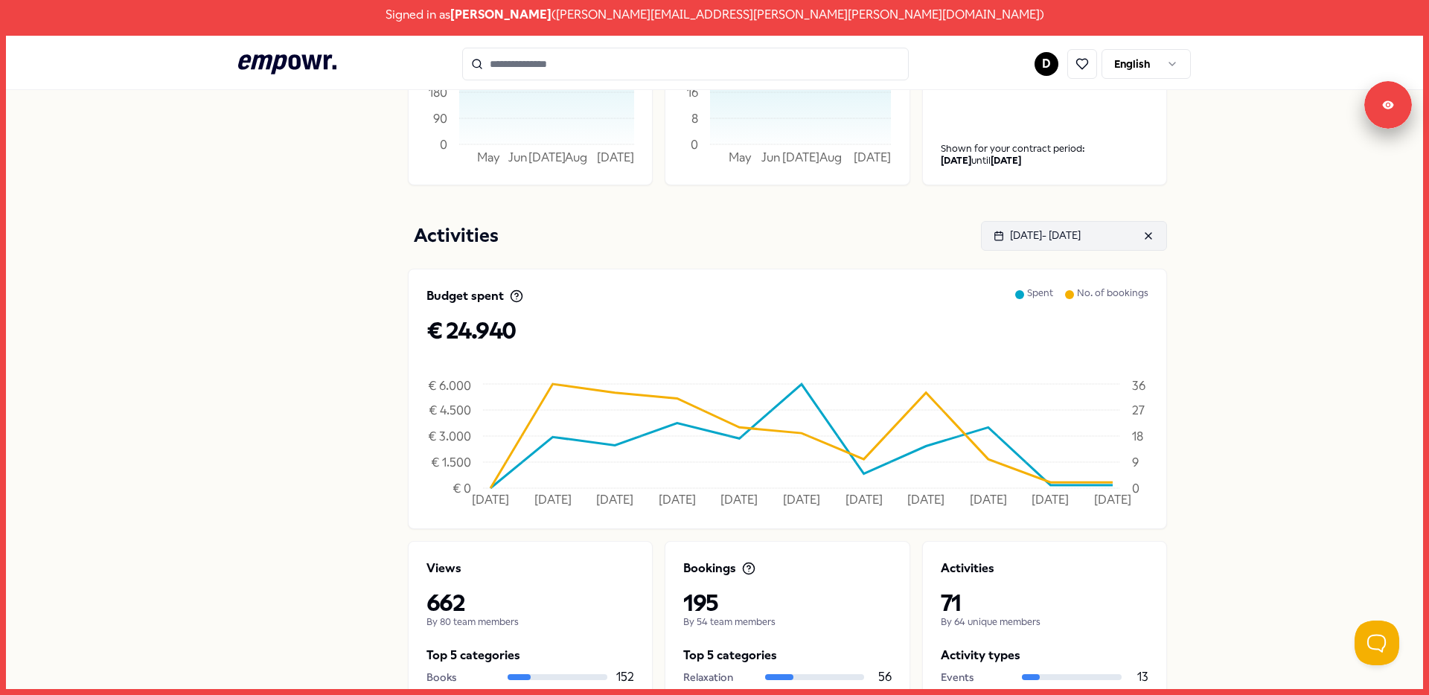
click at [1072, 232] on div "Jan 01, 2025 - Sep 03, 2025" at bounding box center [1037, 235] width 87 height 16
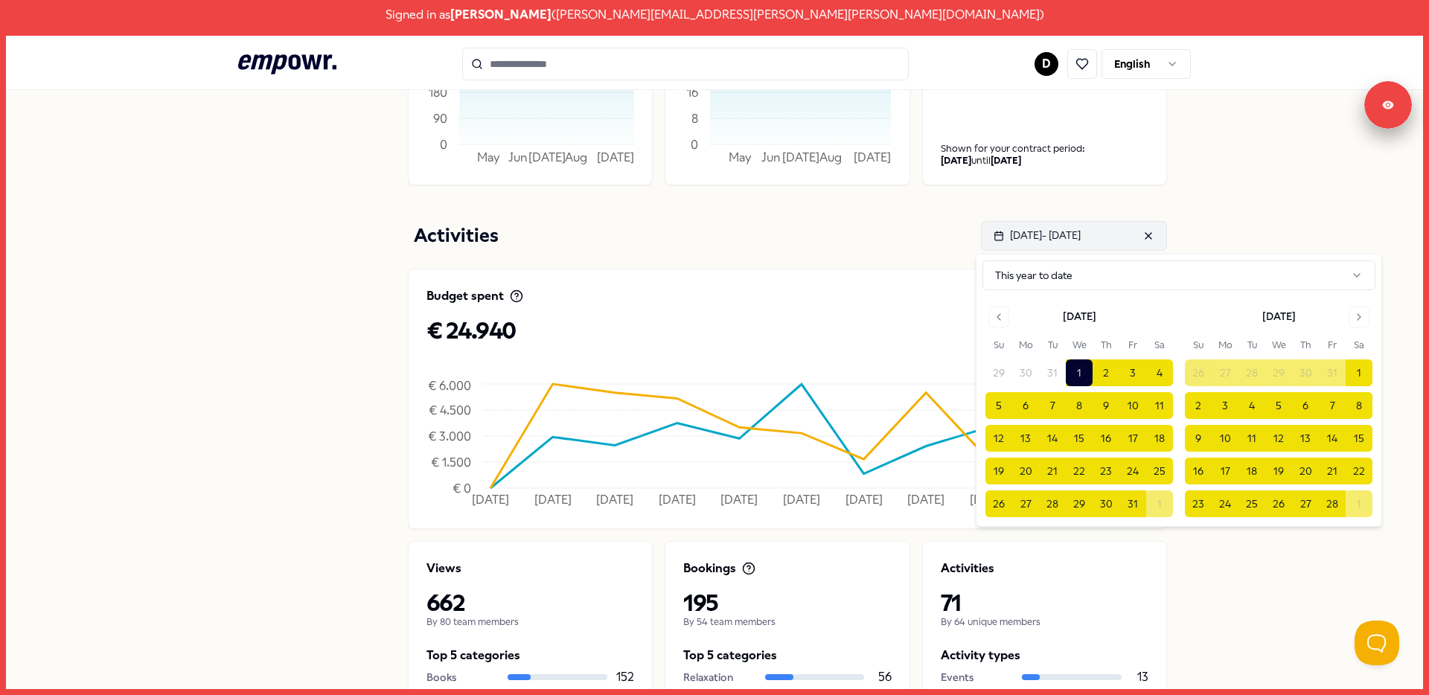
click at [1077, 244] on button "Jan 01, 2025 - Sep 03, 2025" at bounding box center [1074, 236] width 186 height 30
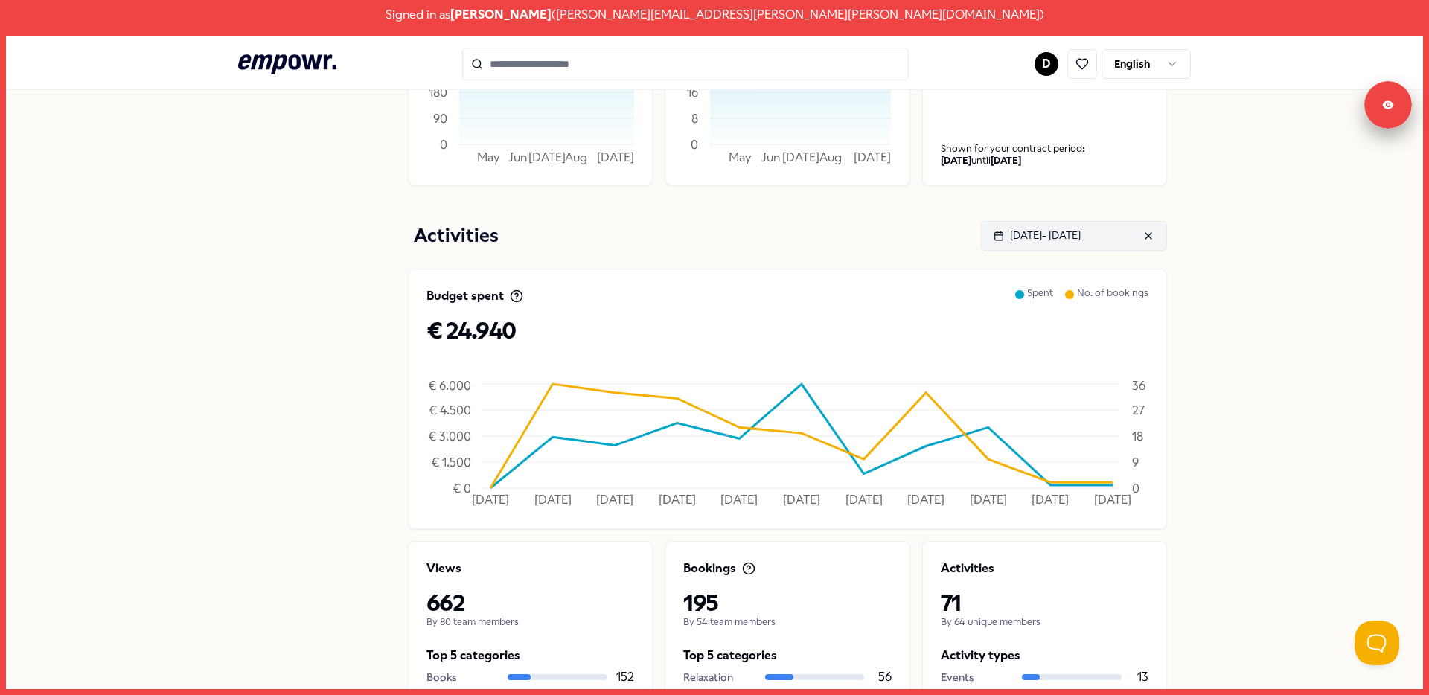
drag, startPoint x: 1069, startPoint y: 239, endPoint x: 1038, endPoint y: 233, distance: 31.8
click at [1038, 233] on div "Jan 01, 2025 - Sep 03, 2025" at bounding box center [1037, 235] width 87 height 16
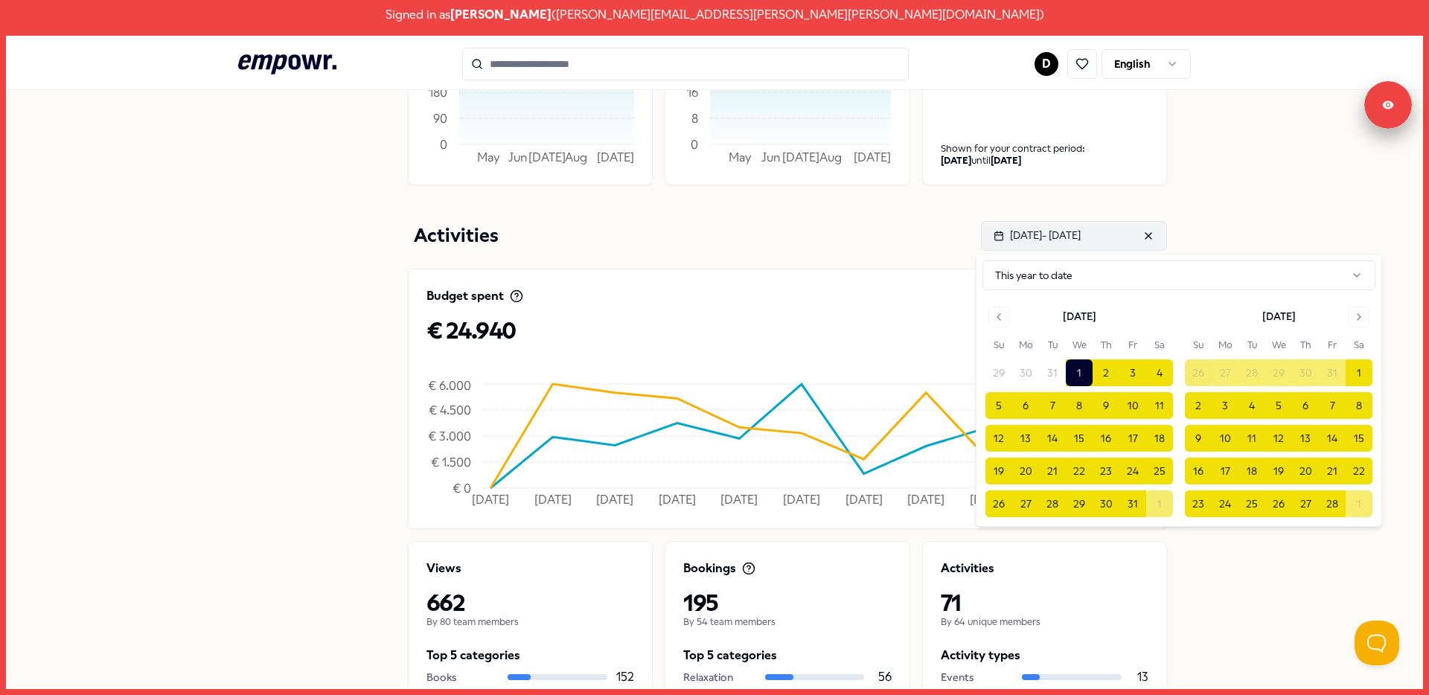
click at [1034, 221] on button "Jan 01, 2025 - Sep 03, 2025" at bounding box center [1074, 236] width 186 height 30
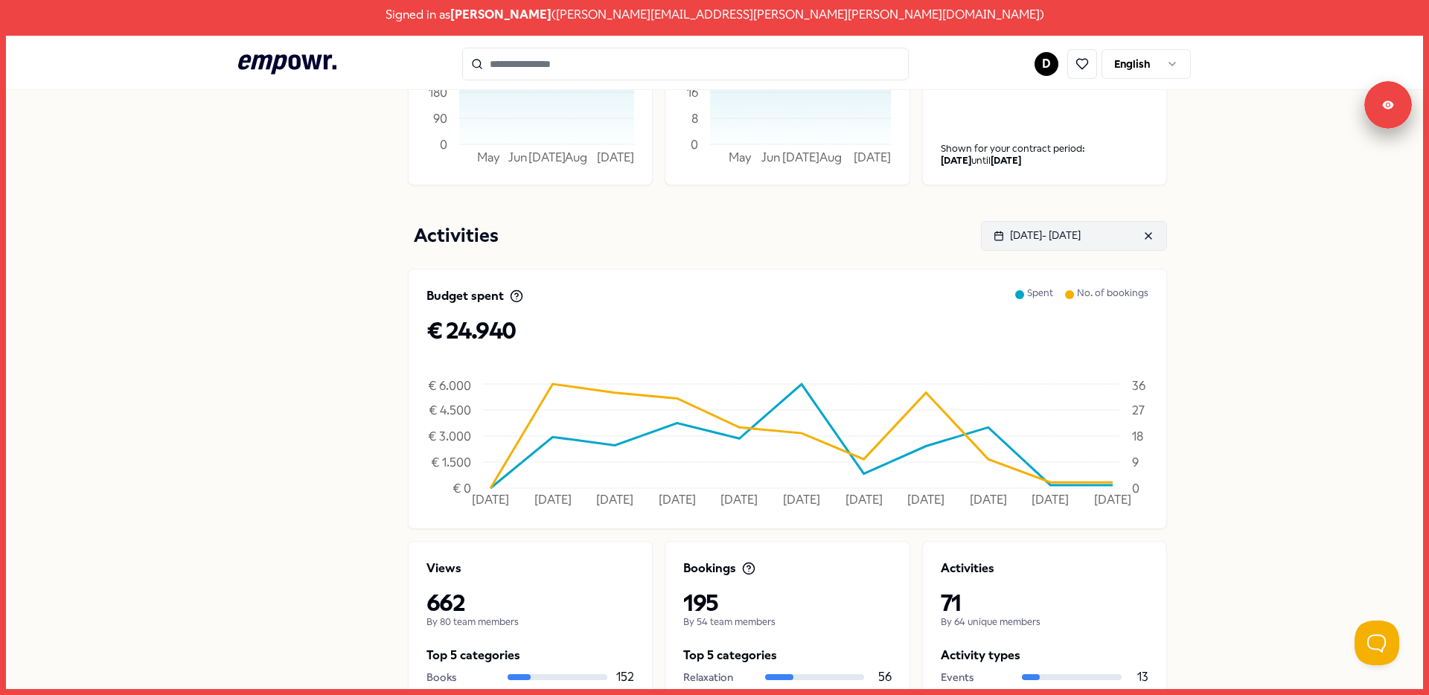
click at [1039, 239] on div "Jan 01, 2025 - Sep 03, 2025" at bounding box center [1037, 235] width 87 height 16
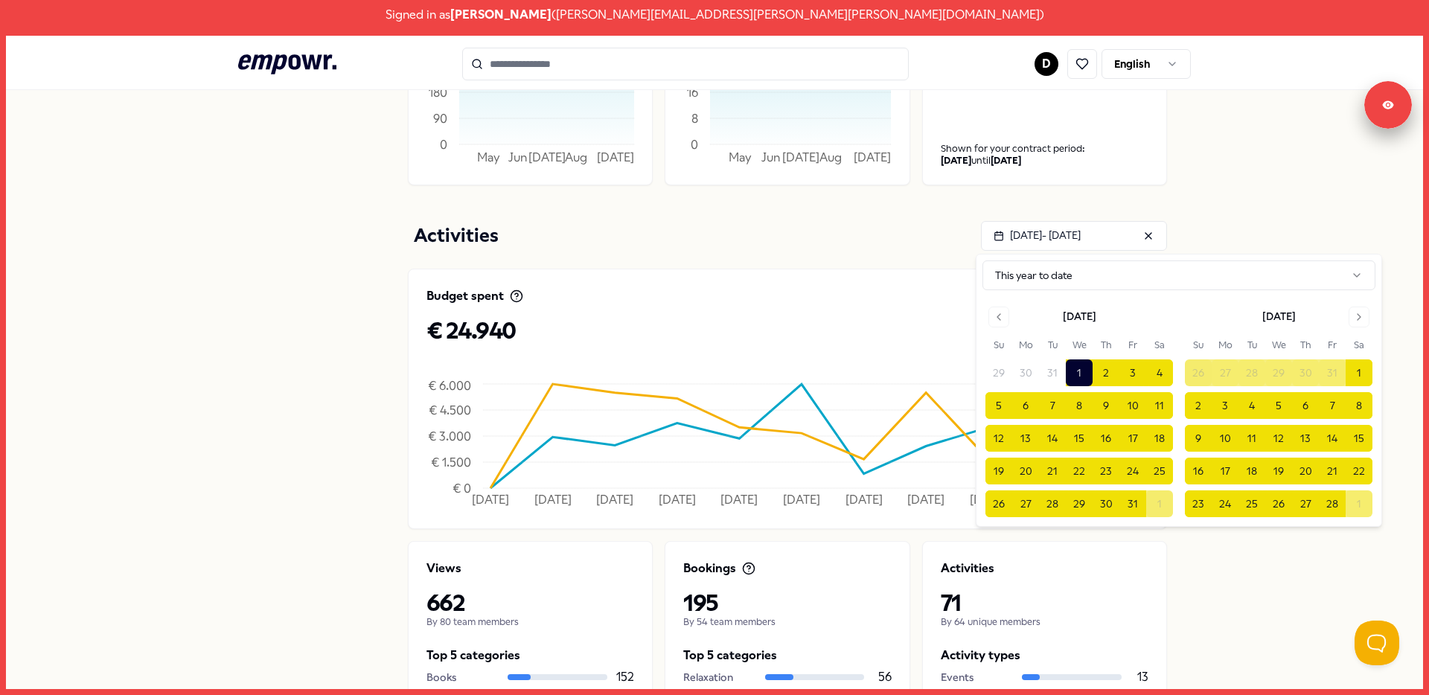
click at [1040, 284] on html "Signed in as Dirk Peters ( Dirk.Peters@hilton.com ) .empowr-logo_svg__cls-1{fil…" at bounding box center [714, 347] width 1429 height 695
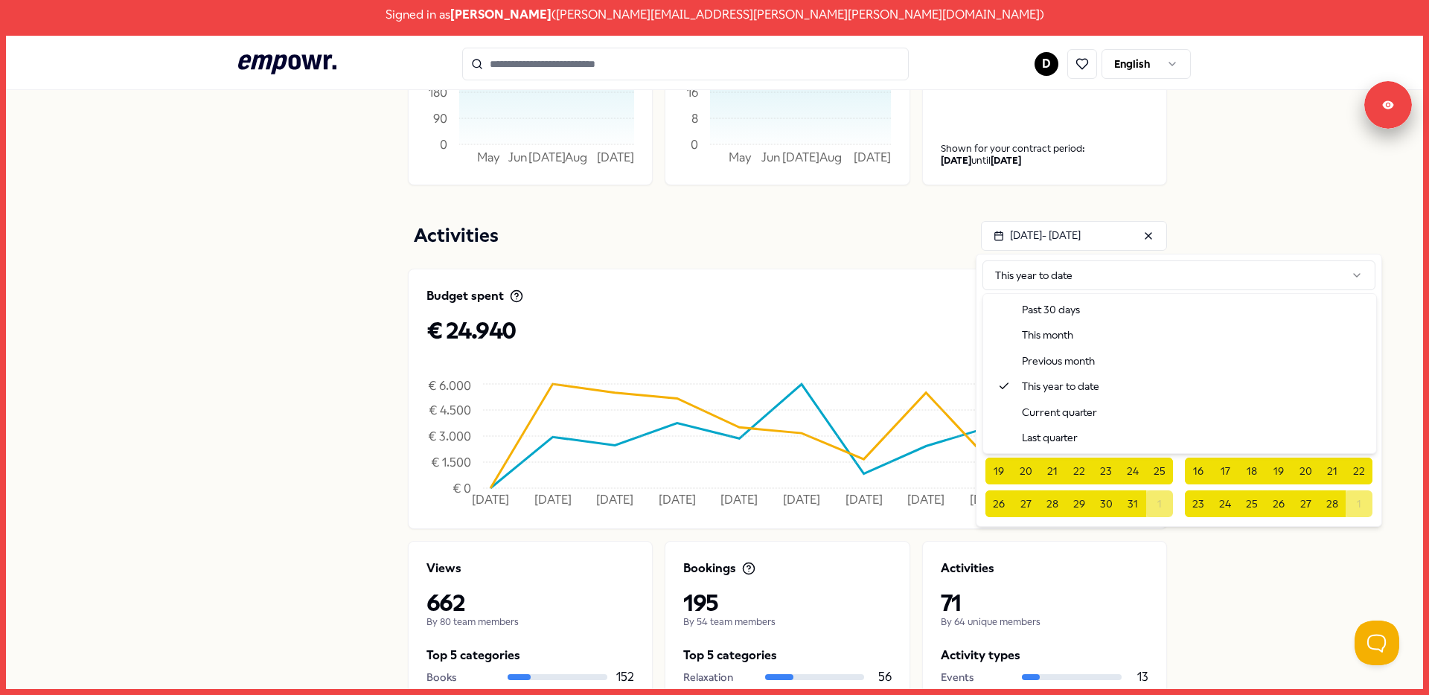
click at [1091, 243] on html "Signed in as Dirk Peters ( Dirk.Peters@hilton.com ) .empowr-logo_svg__cls-1{fil…" at bounding box center [714, 347] width 1429 height 695
click at [1036, 272] on html "Signed in as Dirk Peters ( Dirk.Peters@hilton.com ) .empowr-logo_svg__cls-1{fil…" at bounding box center [714, 347] width 1429 height 695
click at [1166, 199] on html "Signed in as Dirk Peters ( Dirk.Peters@hilton.com ) .empowr-logo_svg__cls-1{fil…" at bounding box center [714, 347] width 1429 height 695
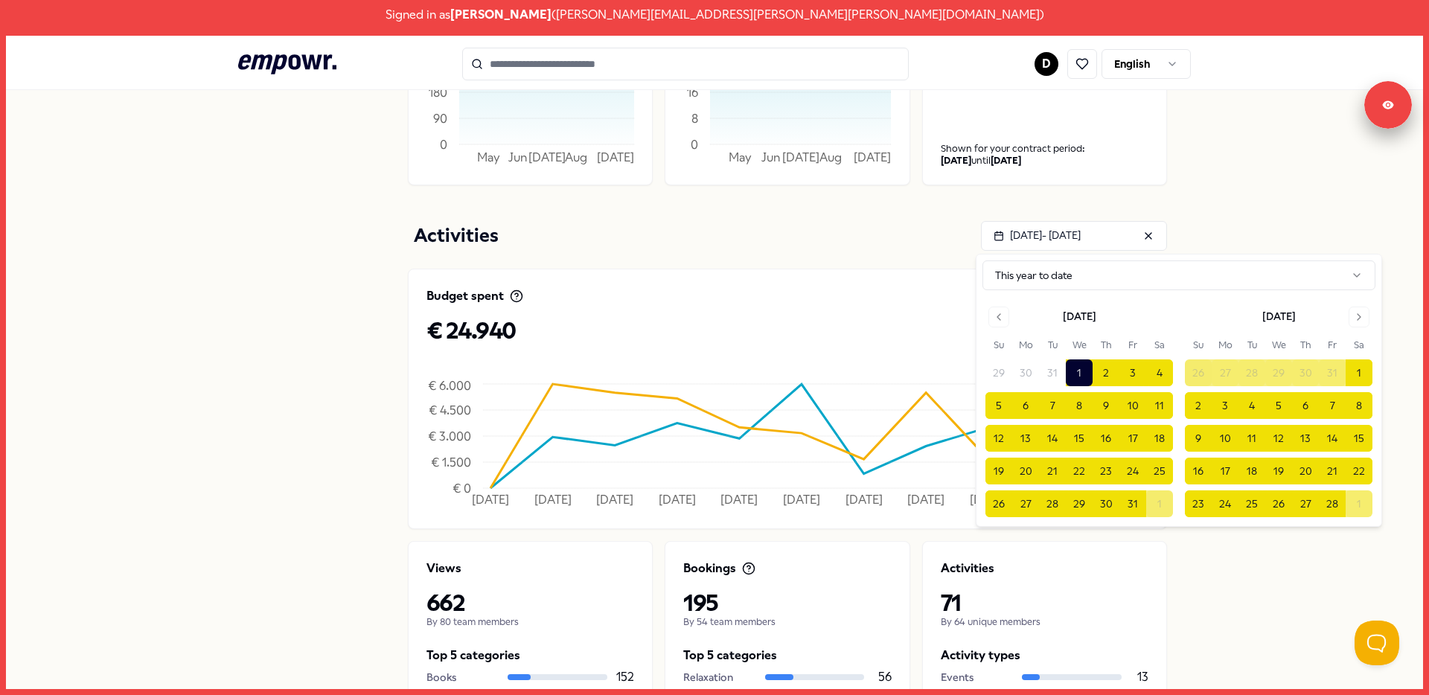
drag, startPoint x: 1068, startPoint y: 309, endPoint x: 1032, endPoint y: 322, distance: 38.2
click at [1068, 309] on div "[DATE]" at bounding box center [1079, 316] width 33 height 16
click at [1006, 322] on button "Go to previous month" at bounding box center [999, 317] width 21 height 21
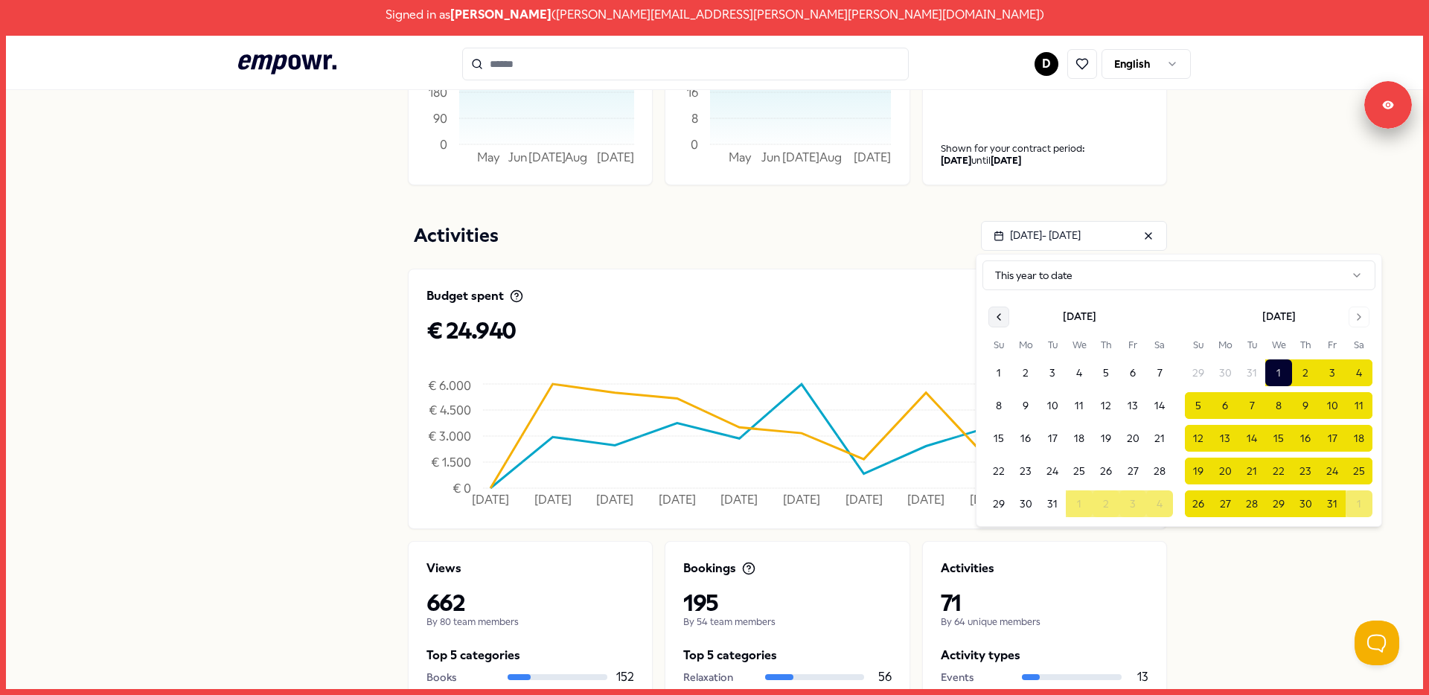
click at [1006, 322] on button "Go to previous month" at bounding box center [999, 317] width 21 height 21
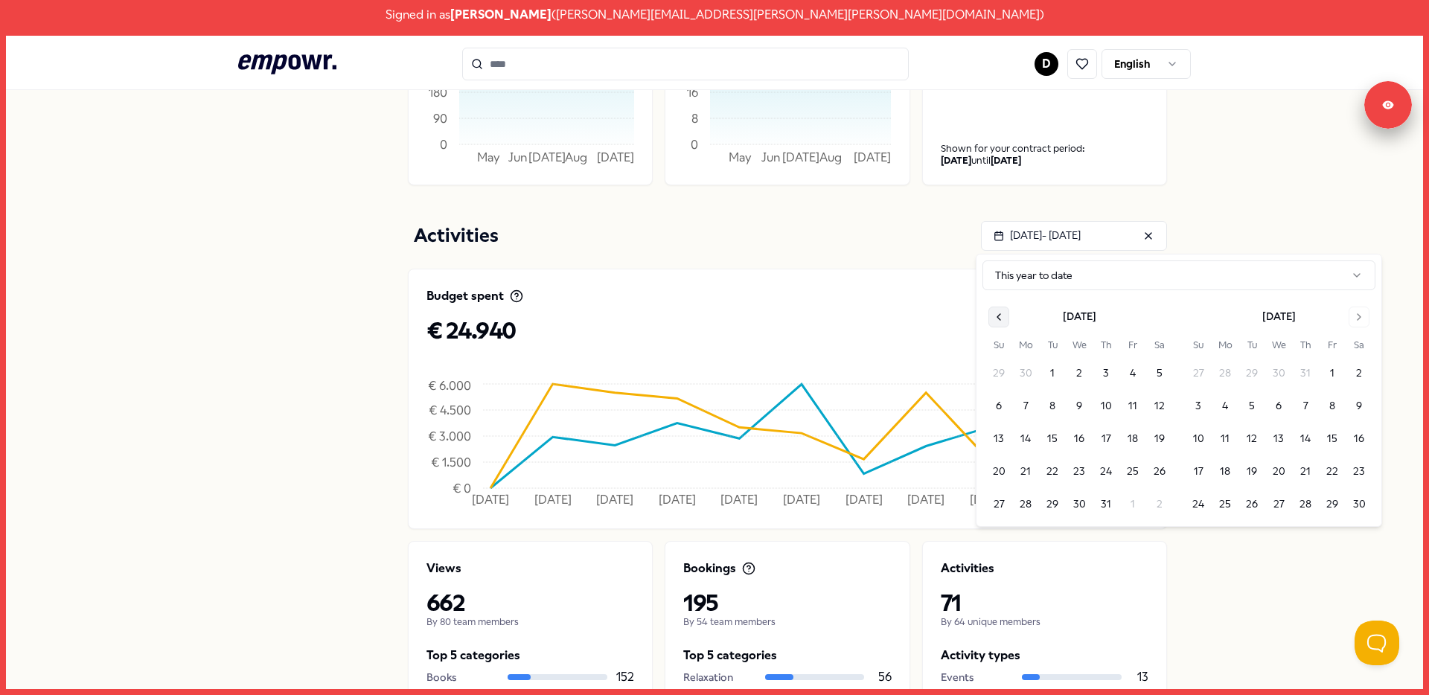
click at [1006, 322] on button "Go to previous month" at bounding box center [999, 317] width 21 height 21
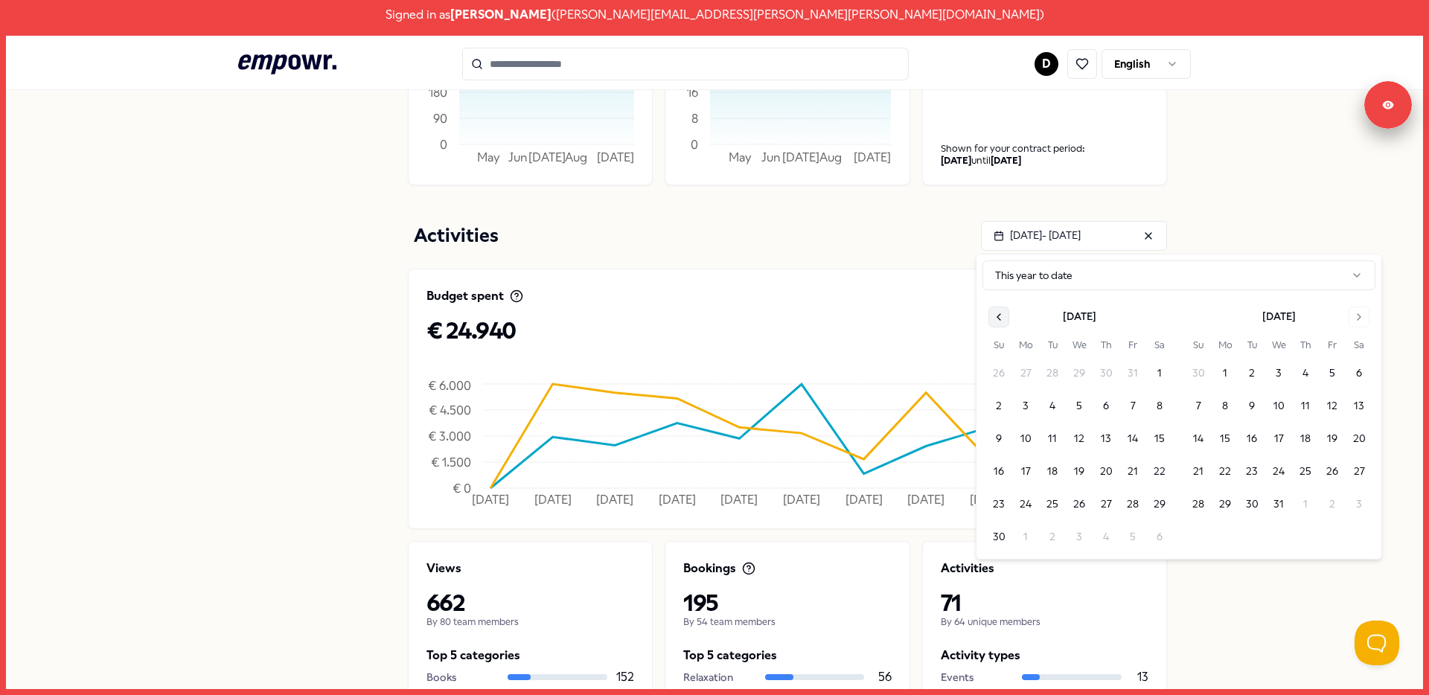
click at [1006, 322] on button "Go to previous month" at bounding box center [999, 317] width 21 height 21
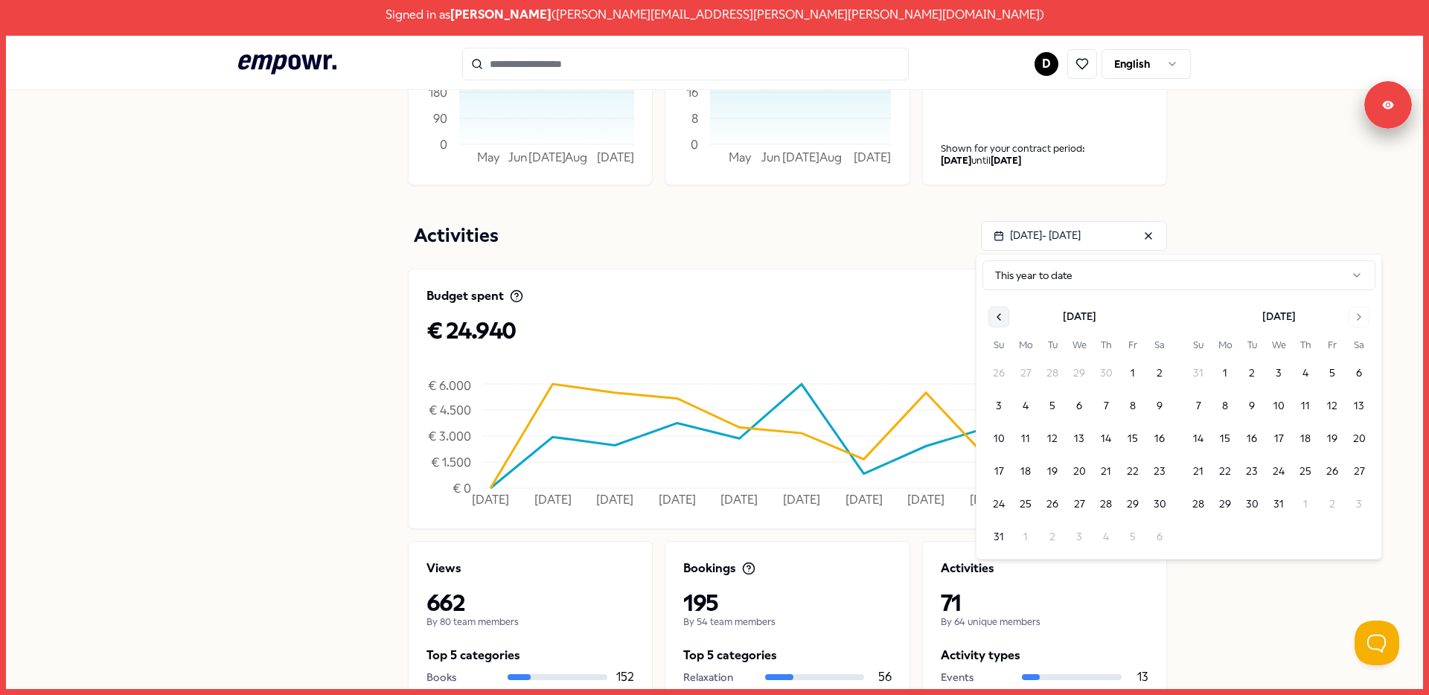
click at [1006, 322] on button "Go to previous month" at bounding box center [999, 317] width 21 height 21
click at [1005, 377] on button "1" at bounding box center [999, 373] width 27 height 27
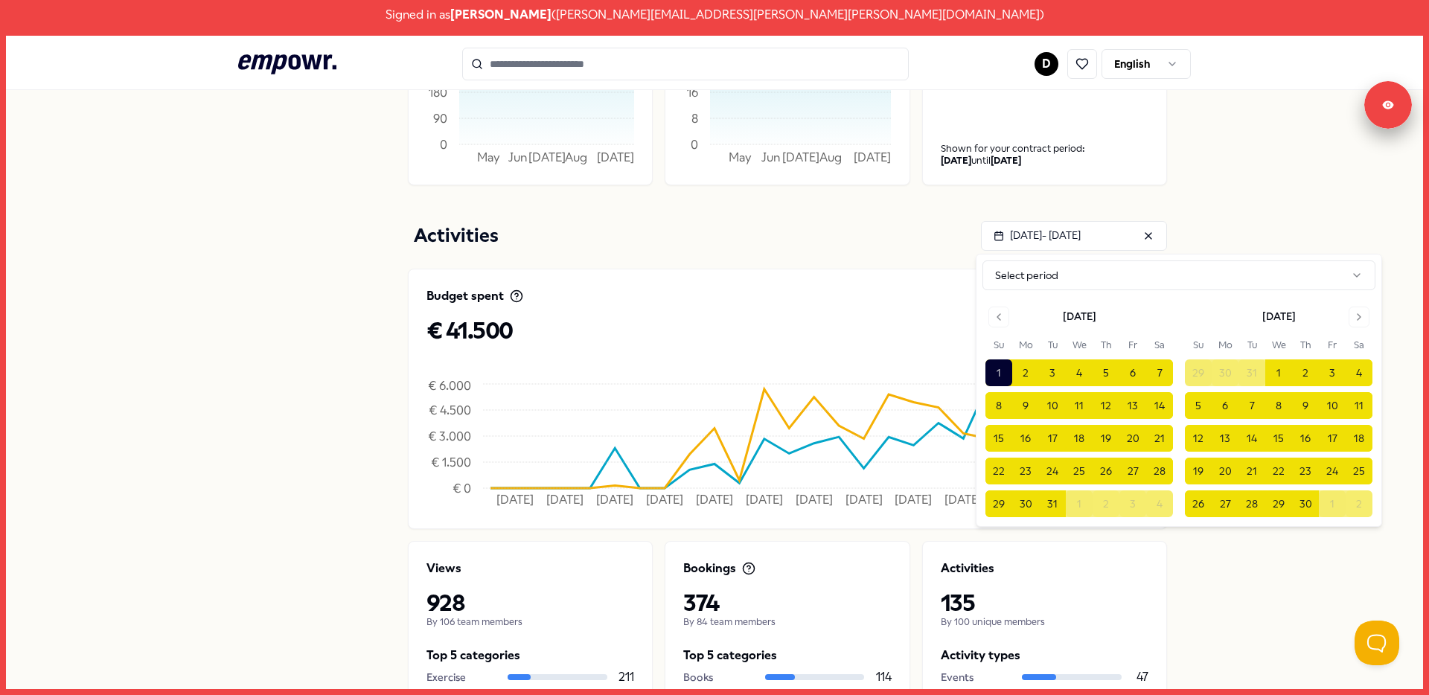
click at [1236, 200] on div "Dirk Peters Dashboard Bookings Doubletree by Hilton Amsterdam Centraal Station …" at bounding box center [714, 329] width 1417 height 1063
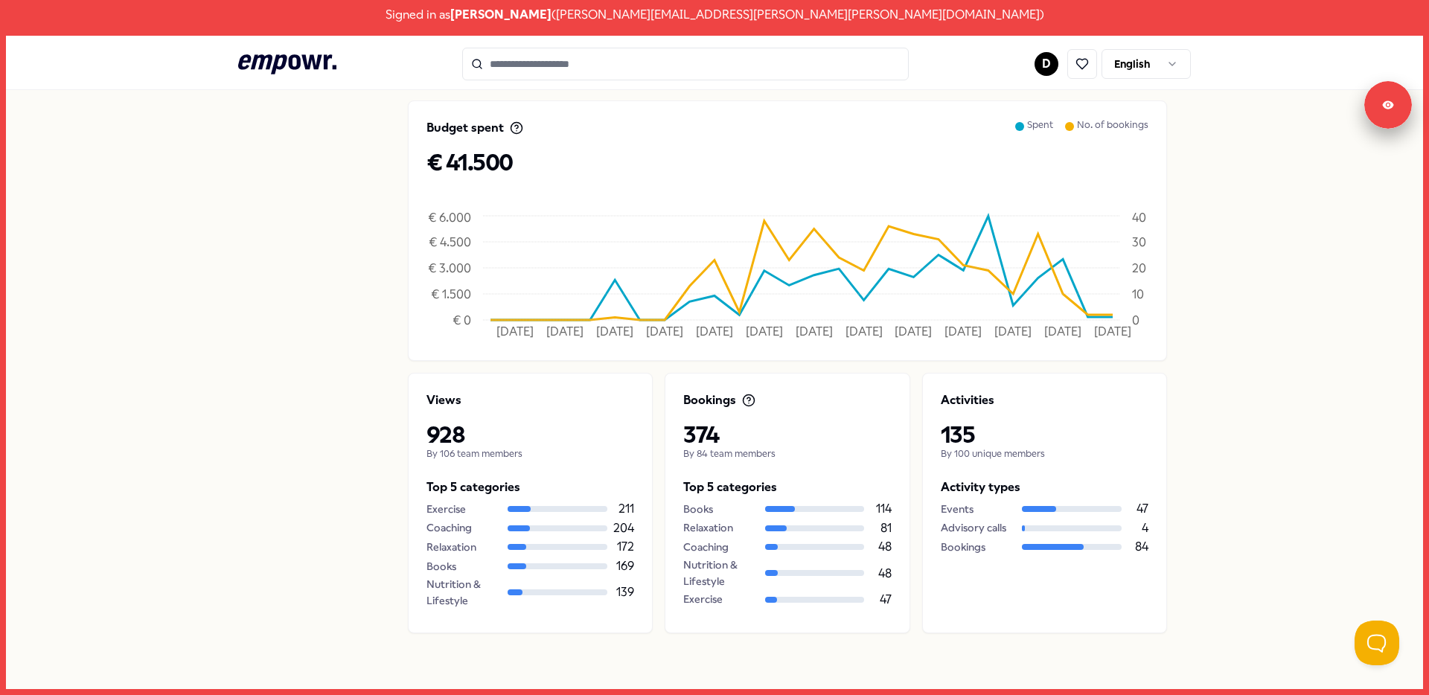
scroll to position [548, 0]
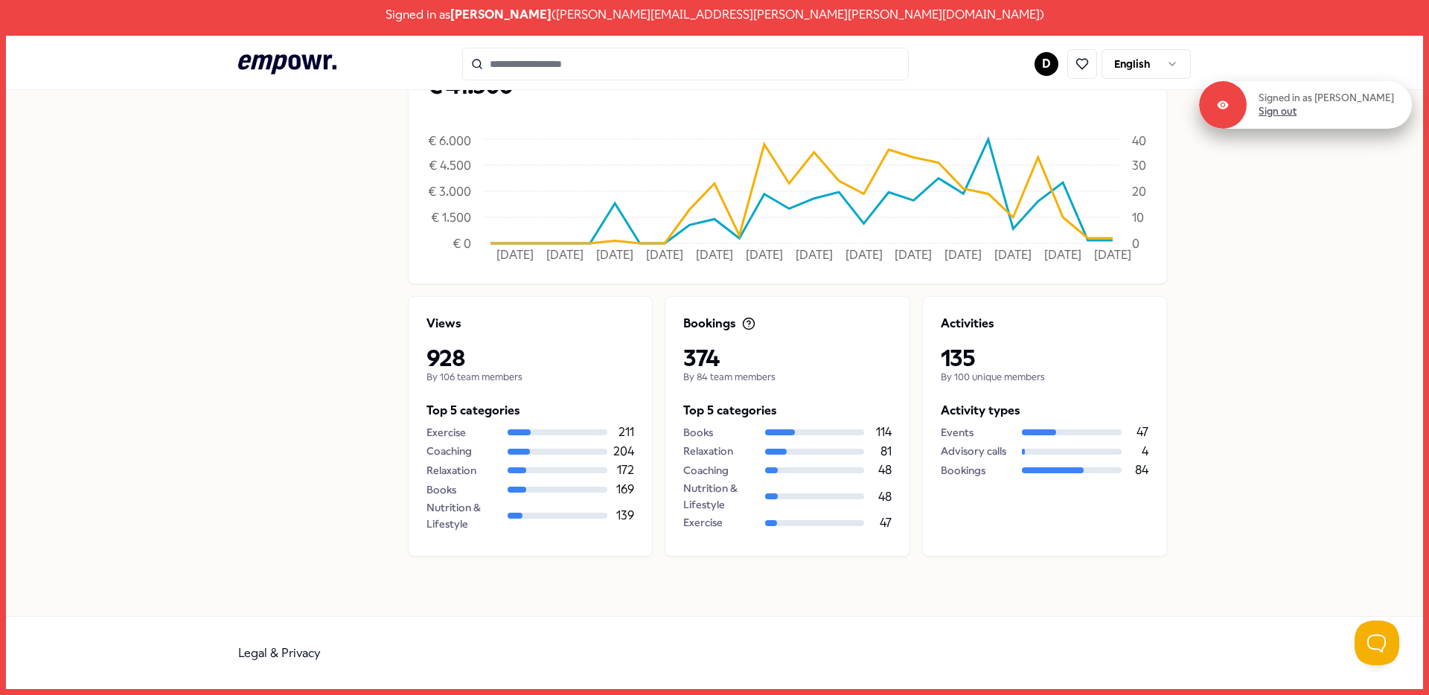
click at [1297, 114] on link "Sign out" at bounding box center [1278, 111] width 38 height 13
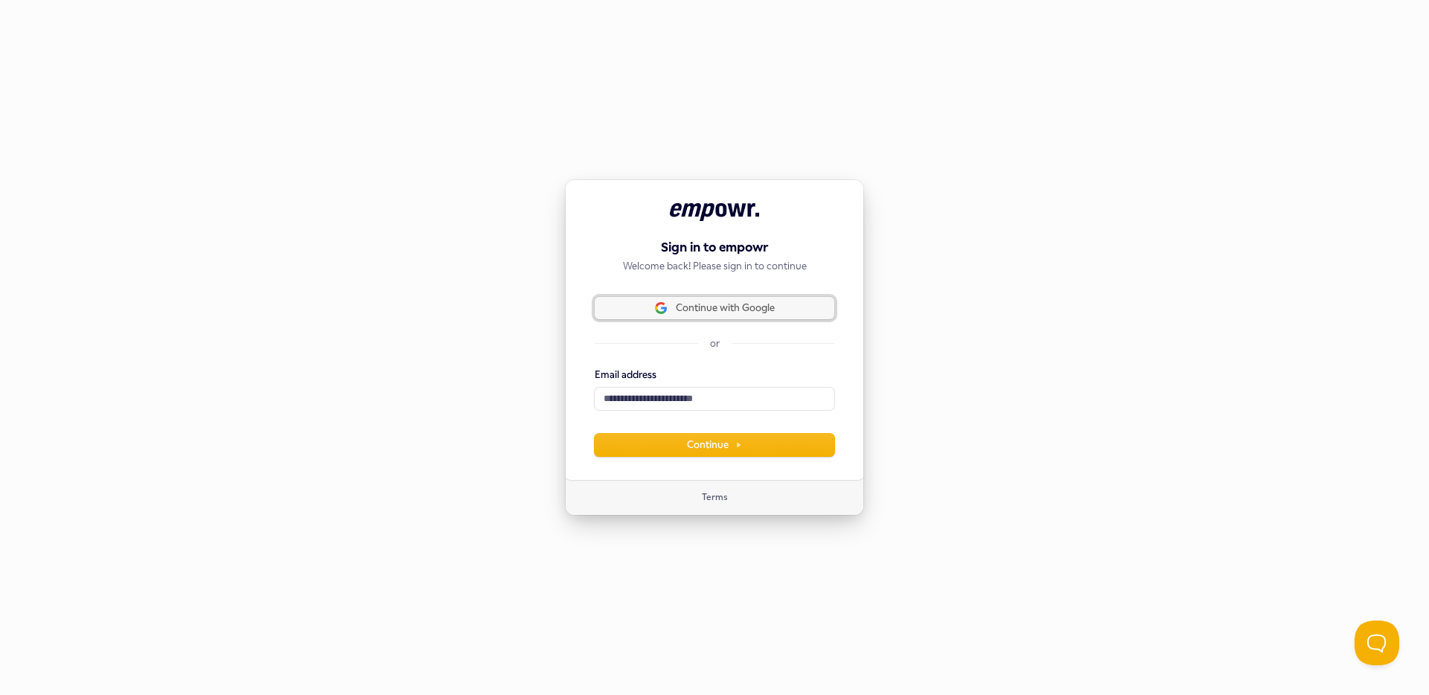
click at [726, 305] on span "Continue with Google" at bounding box center [725, 307] width 99 height 13
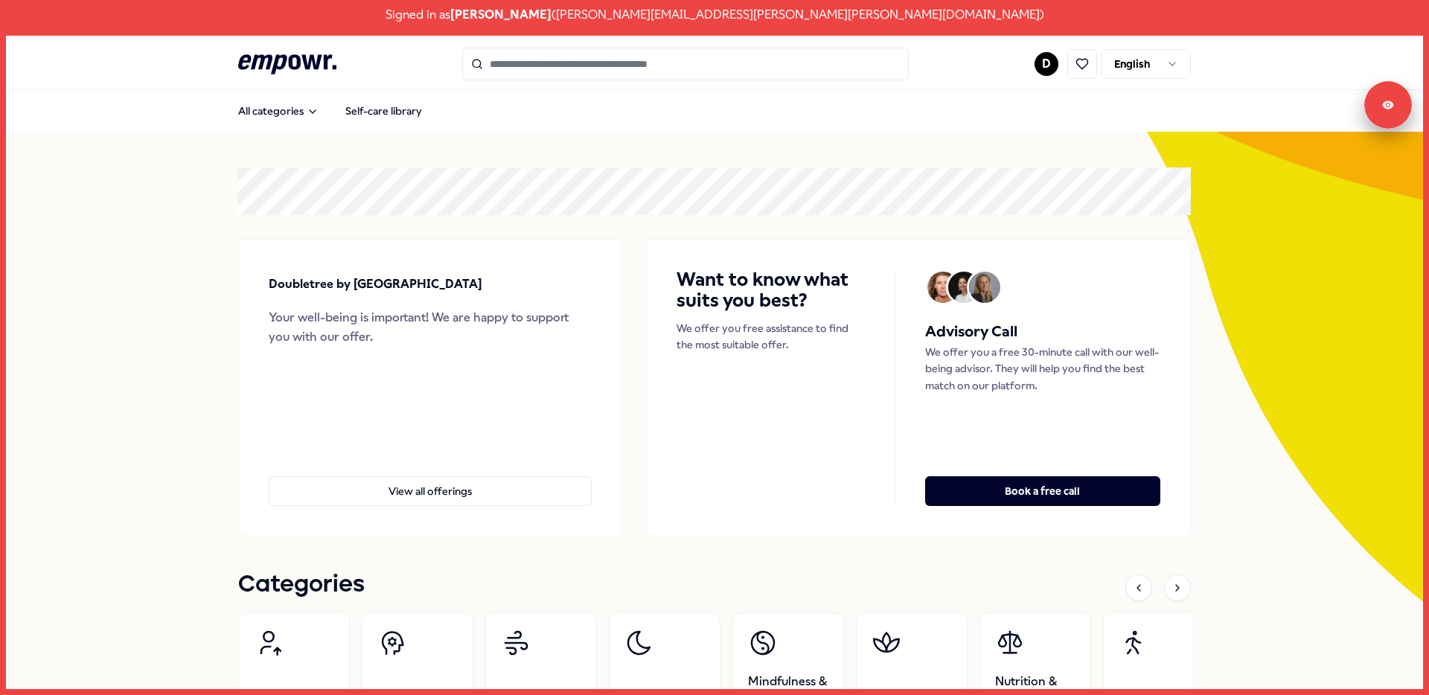
click at [1041, 68] on html "Signed in as [PERSON_NAME] ( [PERSON_NAME][EMAIL_ADDRESS][PERSON_NAME][PERSON_N…" at bounding box center [714, 347] width 1429 height 695
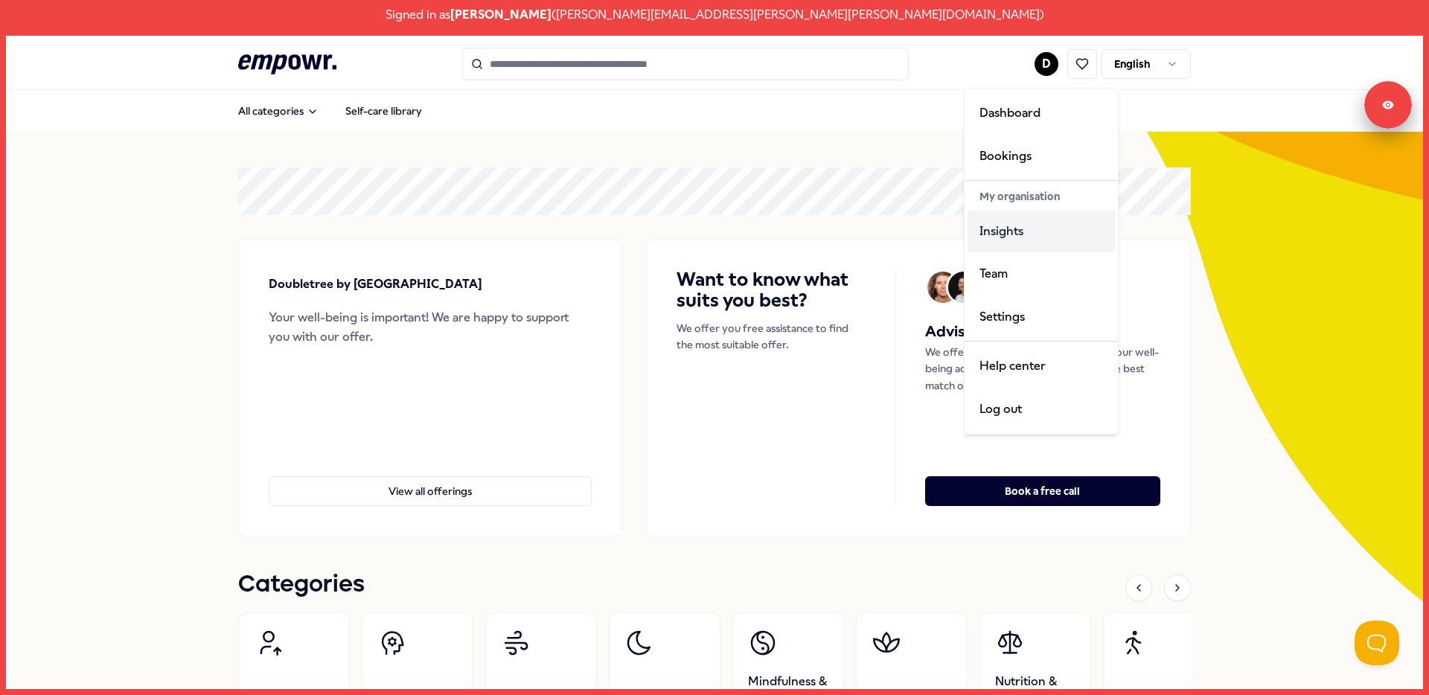
click at [1023, 237] on div "Insights" at bounding box center [1041, 231] width 147 height 43
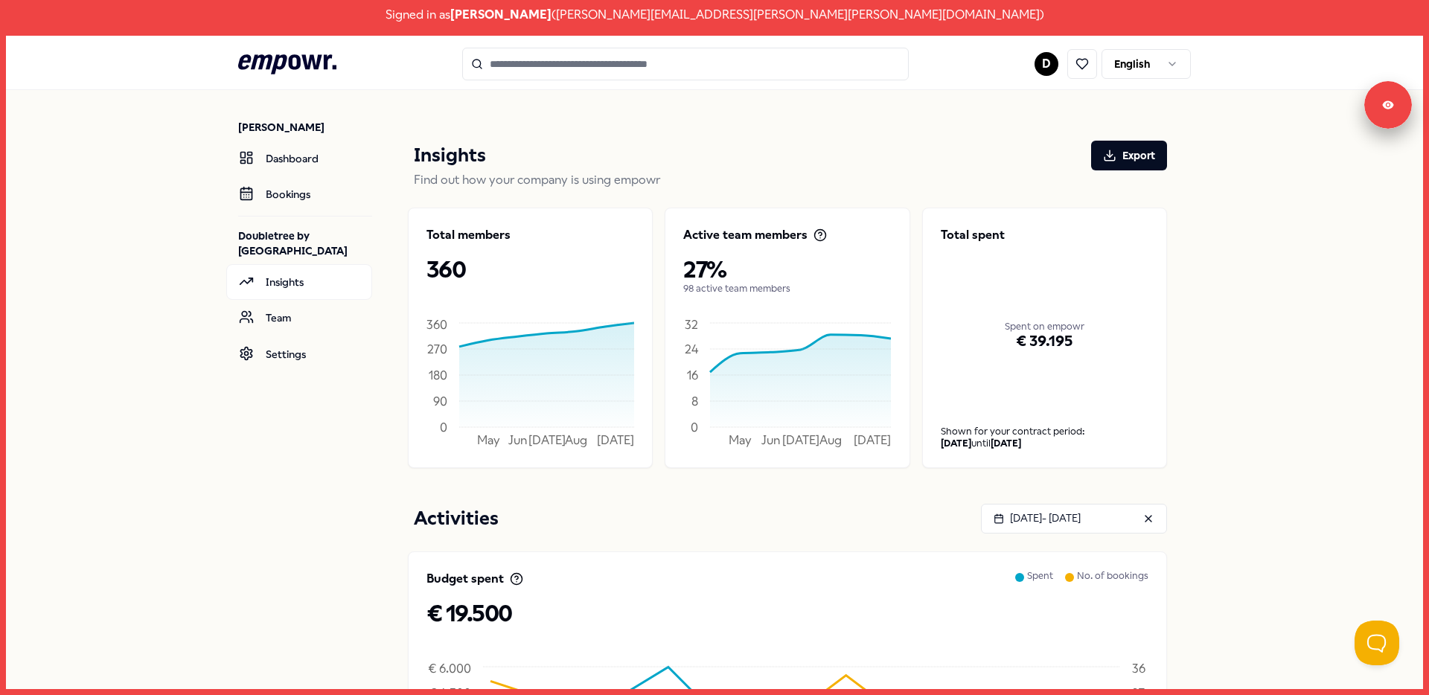
scroll to position [20, 0]
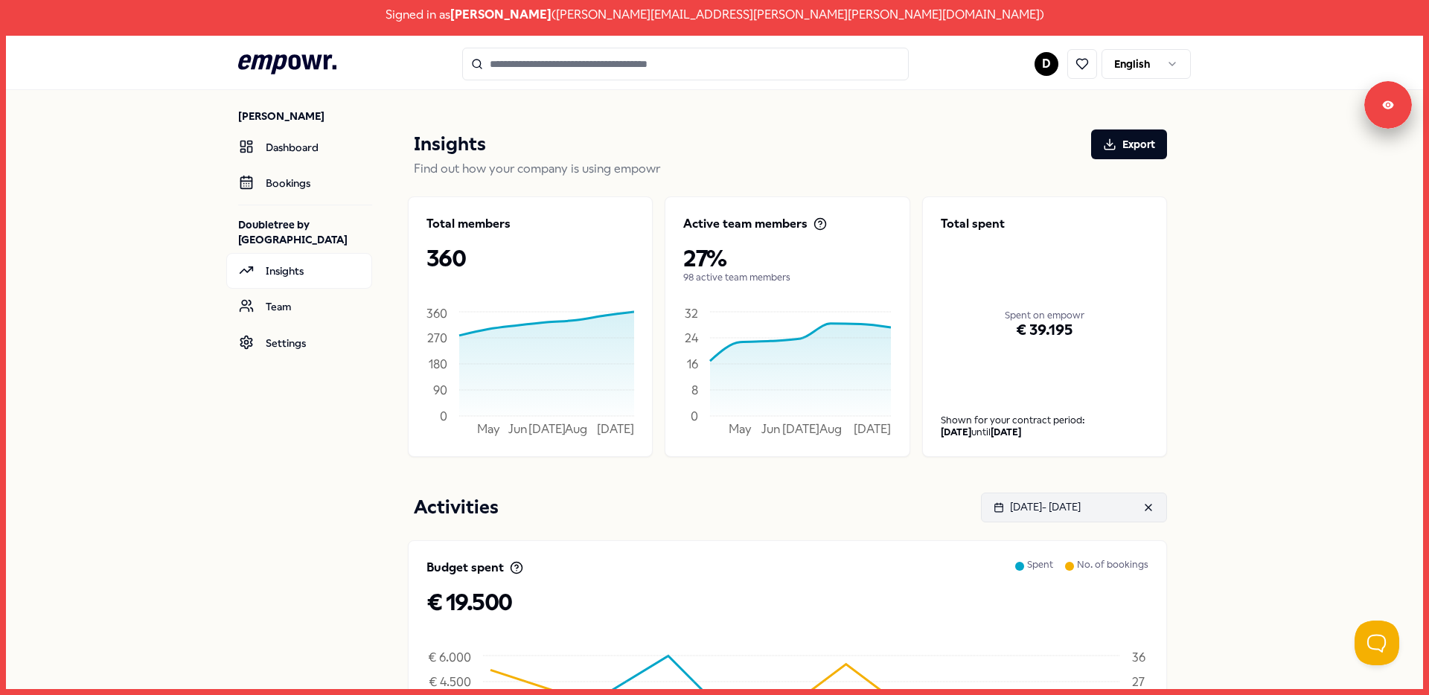
click at [1081, 511] on div "[DATE] - [DATE]" at bounding box center [1037, 507] width 87 height 16
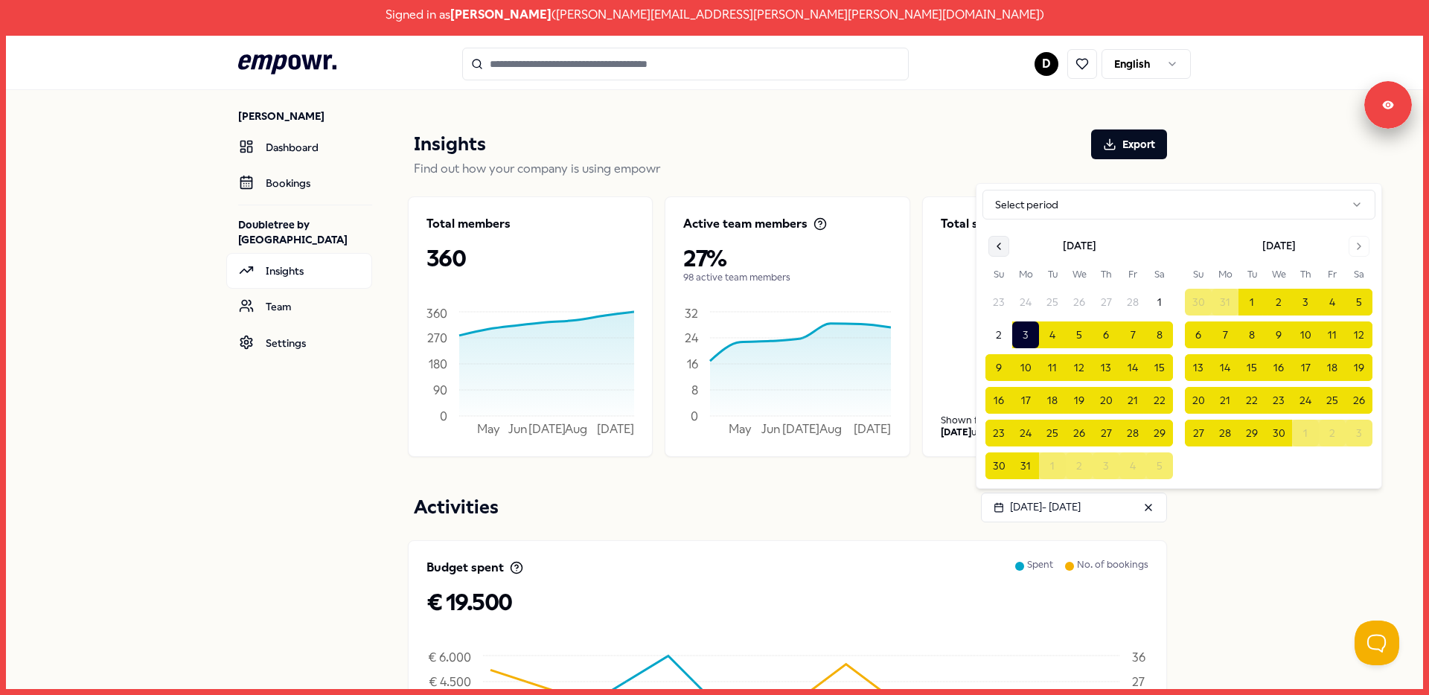
click at [1005, 246] on button "Go to previous month" at bounding box center [999, 246] width 21 height 21
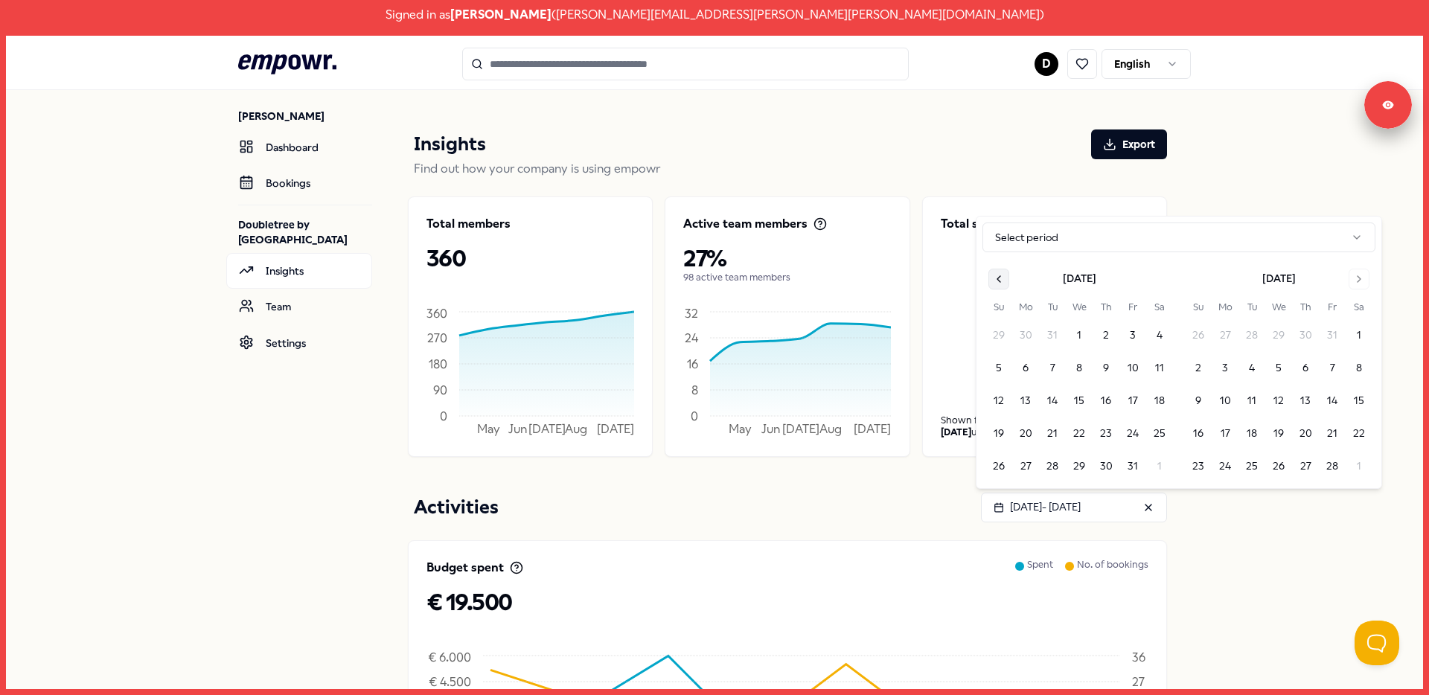
click at [1005, 246] on html "Signed in as [PERSON_NAME] ( [PERSON_NAME][EMAIL_ADDRESS][PERSON_NAME][PERSON_N…" at bounding box center [714, 347] width 1429 height 695
click at [1005, 287] on button "Go to previous month" at bounding box center [999, 279] width 21 height 21
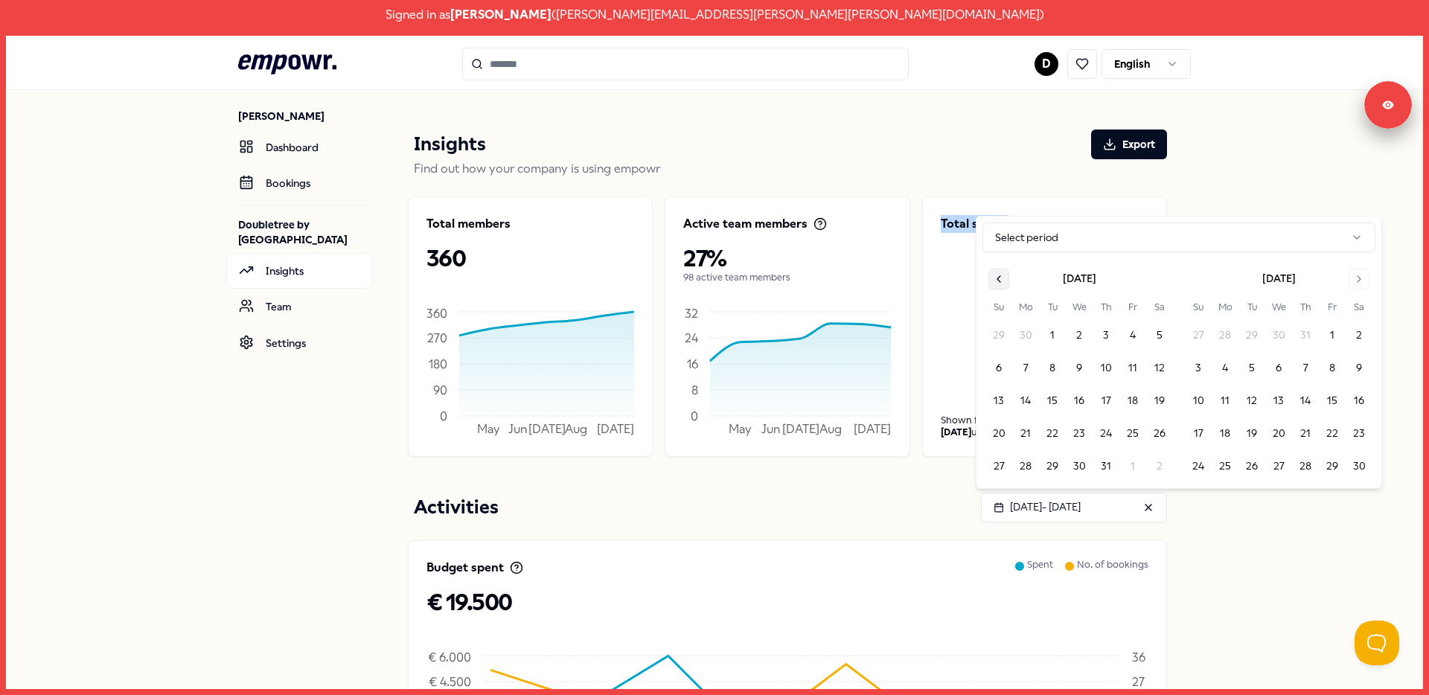
click at [1005, 287] on button "Go to previous month" at bounding box center [999, 279] width 21 height 21
click at [1005, 287] on tbody "26 27 28 29 30 31 1 2 3 4 5 6 7 8 9 10 11 12 13 14 15 16 17 18 19 20 21 22 23 2…" at bounding box center [1080, 381] width 188 height 197
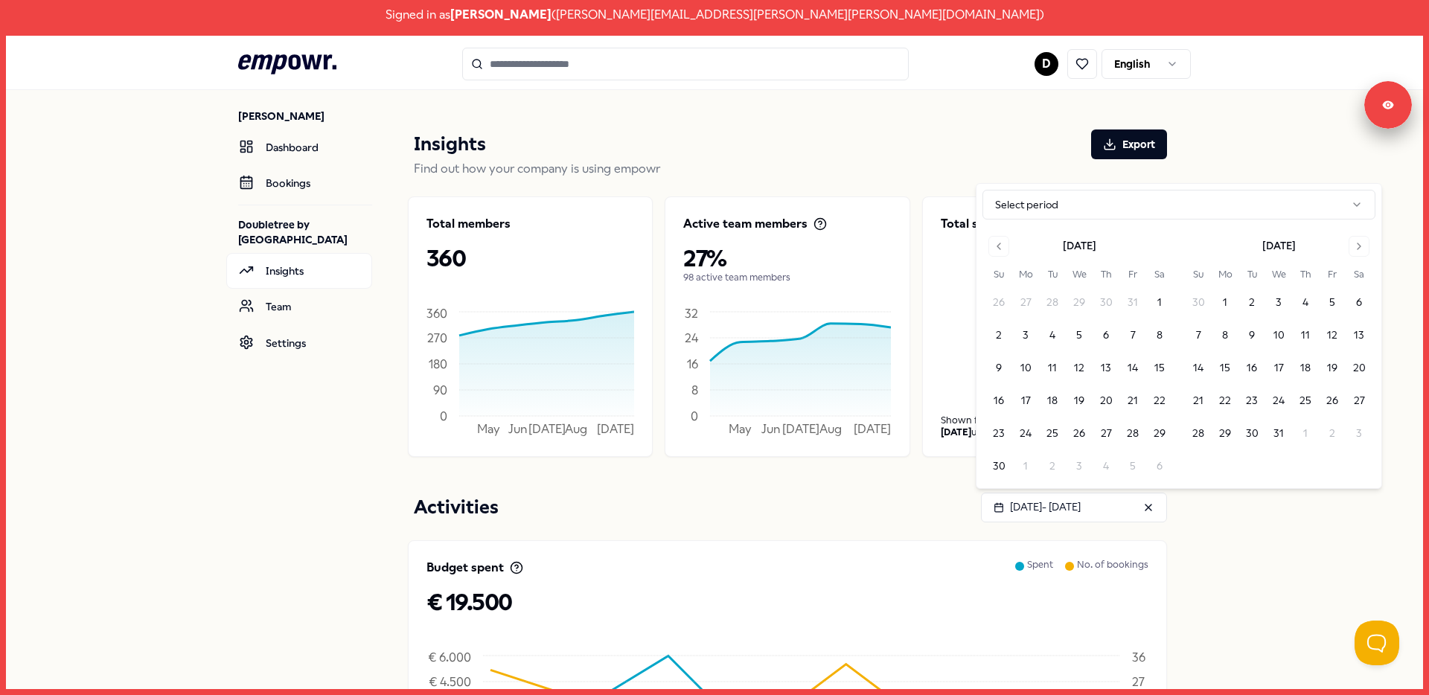
click at [997, 258] on div "[DATE] Su Mo Tu We Th Fr Sa 26 27 28 29 30 31 1 2 3 4 5 6 7 8 9 10 11 12 13 14 …" at bounding box center [1080, 356] width 188 height 245
click at [997, 250] on icon "Go to previous month" at bounding box center [999, 246] width 12 height 12
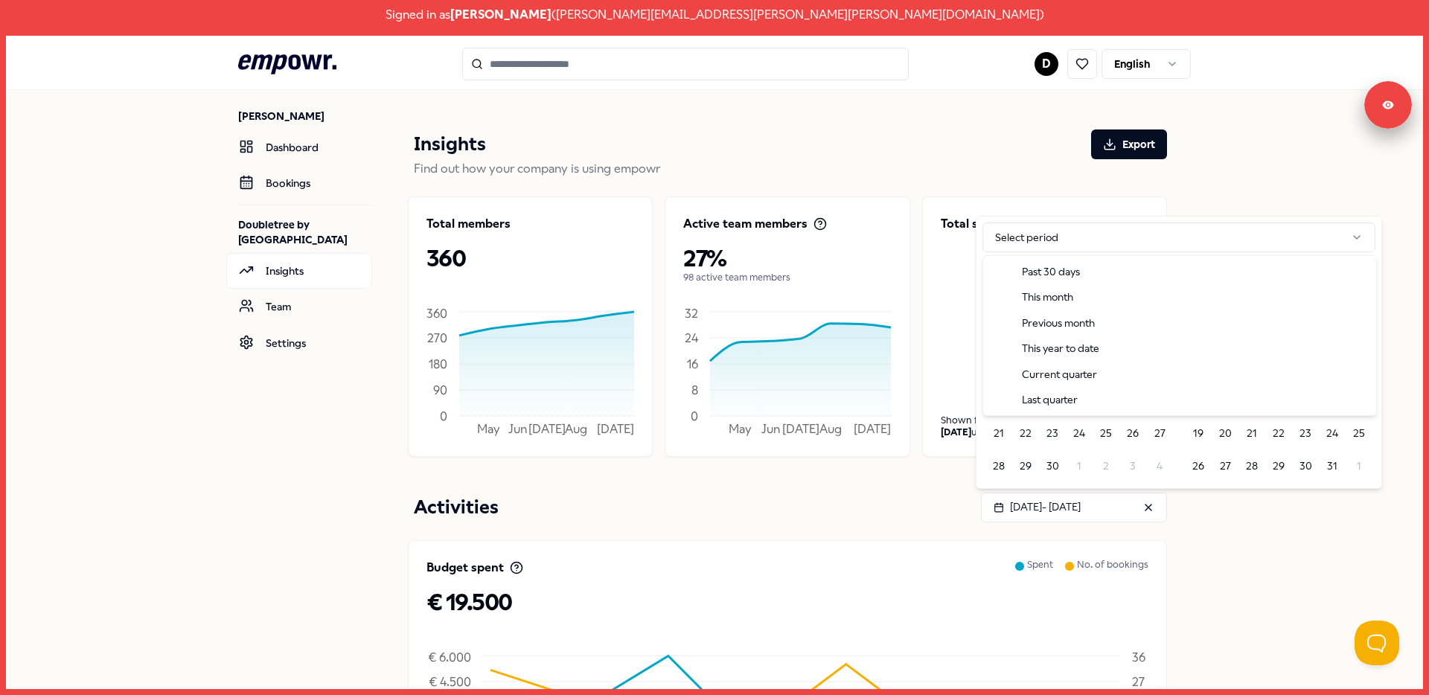
click at [997, 251] on body "Signed in as [PERSON_NAME] ( [PERSON_NAME][EMAIL_ADDRESS][PERSON_NAME][PERSON_N…" at bounding box center [714, 347] width 1429 height 695
click at [1025, 214] on html "Signed in as [PERSON_NAME] ( [PERSON_NAME][EMAIL_ADDRESS][PERSON_NAME][PERSON_N…" at bounding box center [714, 347] width 1429 height 695
click at [1003, 277] on icon "Go to previous month" at bounding box center [999, 279] width 12 height 12
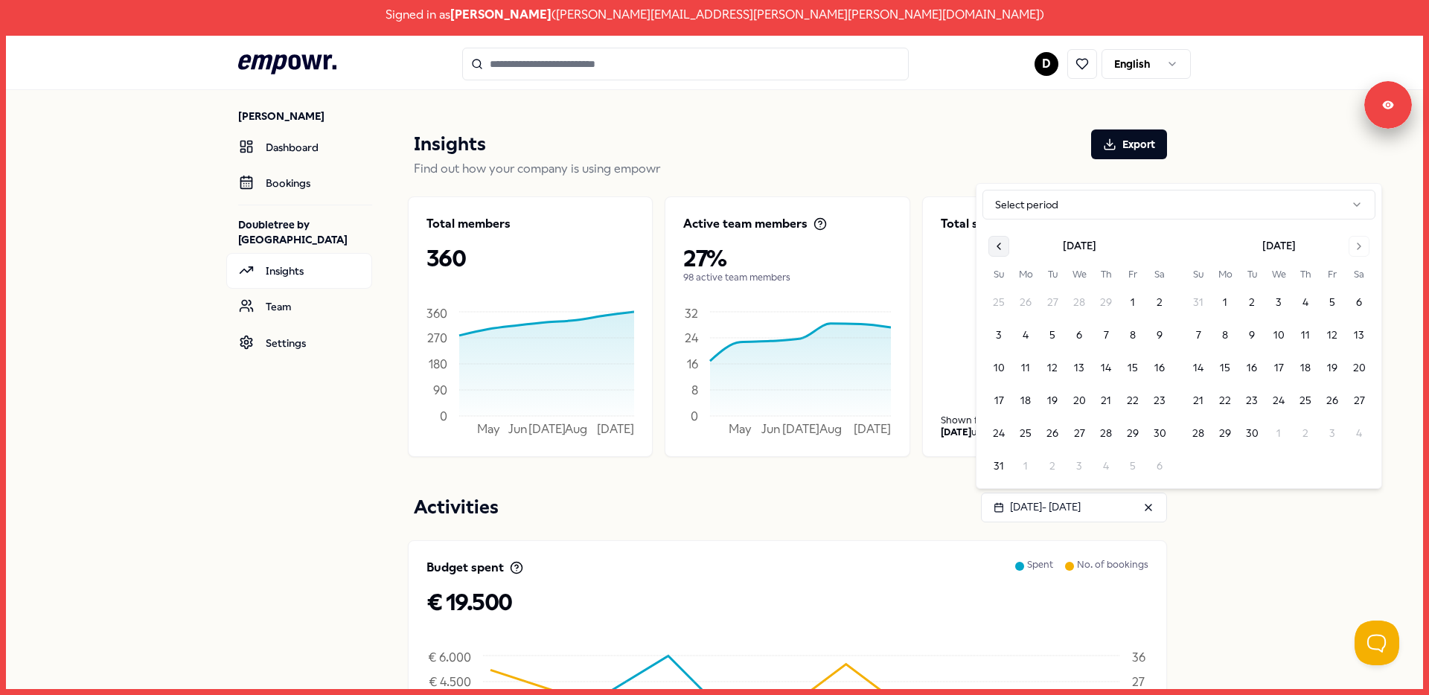
click at [1000, 246] on icon "Go to previous month" at bounding box center [999, 246] width 12 height 12
click at [1001, 249] on icon "Go to previous month" at bounding box center [999, 246] width 12 height 12
click at [1022, 331] on button "1" at bounding box center [1025, 335] width 27 height 27
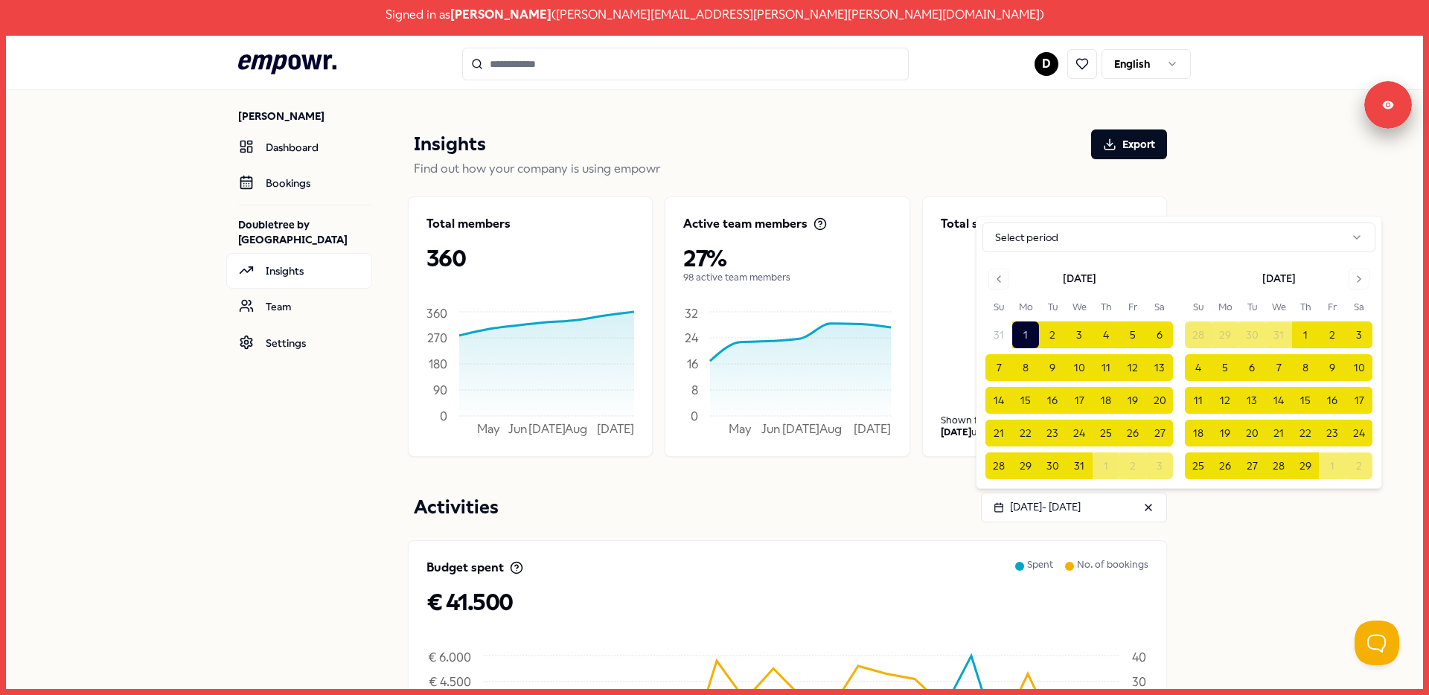
click at [1247, 176] on div "[PERSON_NAME] Dashboard Bookings Doubletree by [GEOGRAPHIC_DATA] Station Insigh…" at bounding box center [714, 601] width 1417 height 1063
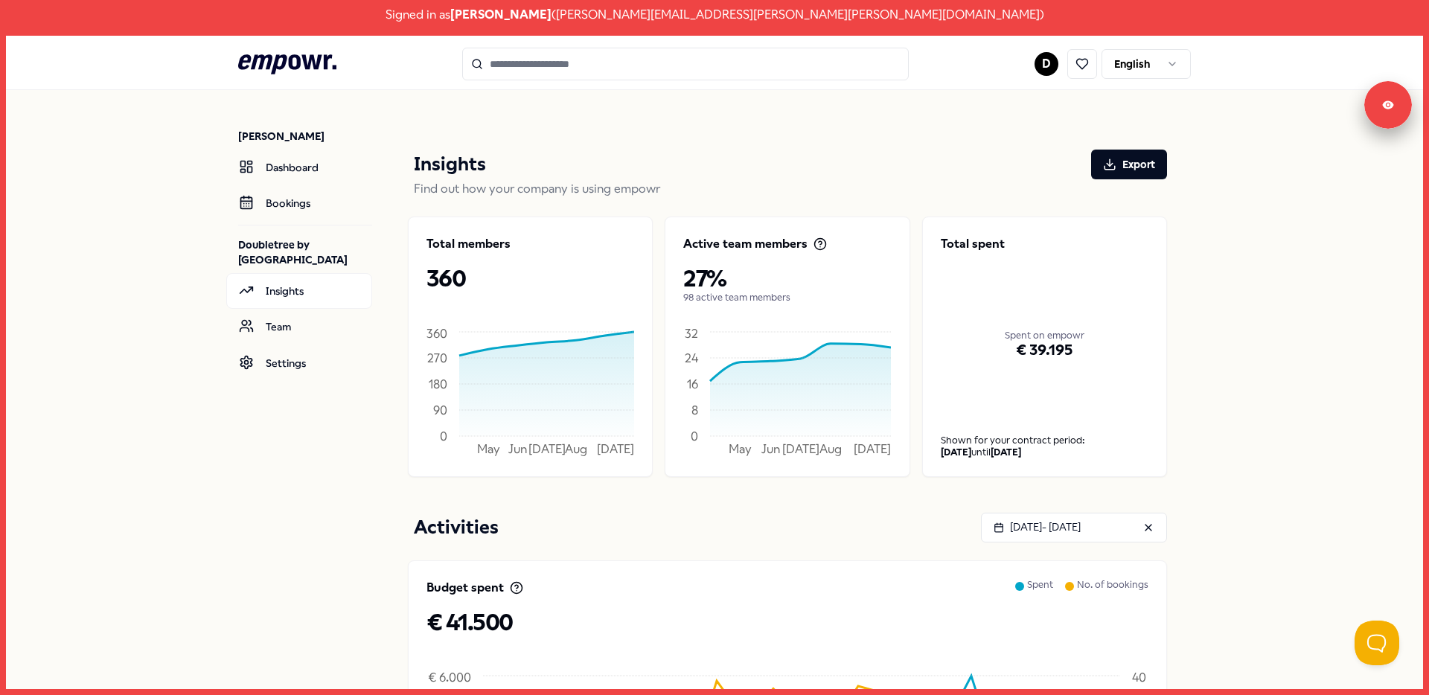
scroll to position [473, 0]
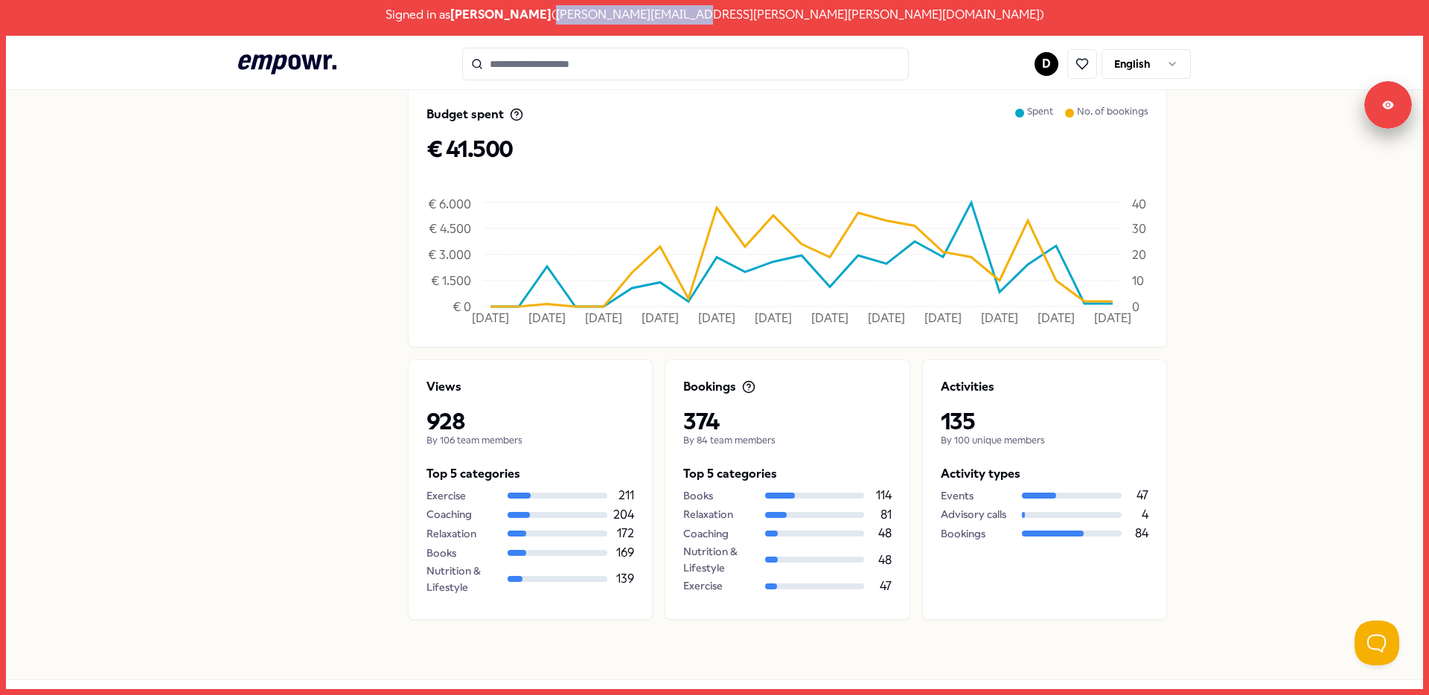
drag, startPoint x: 718, startPoint y: 15, endPoint x: 846, endPoint y: 16, distance: 128.0
click at [846, 16] on div "Signed in as [PERSON_NAME] ( [PERSON_NAME][EMAIL_ADDRESS][PERSON_NAME][PERSON_N…" at bounding box center [714, 15] width 1429 height 30
copy div "[PERSON_NAME][EMAIL_ADDRESS][PERSON_NAME][PERSON_NAME][DOMAIN_NAME]"
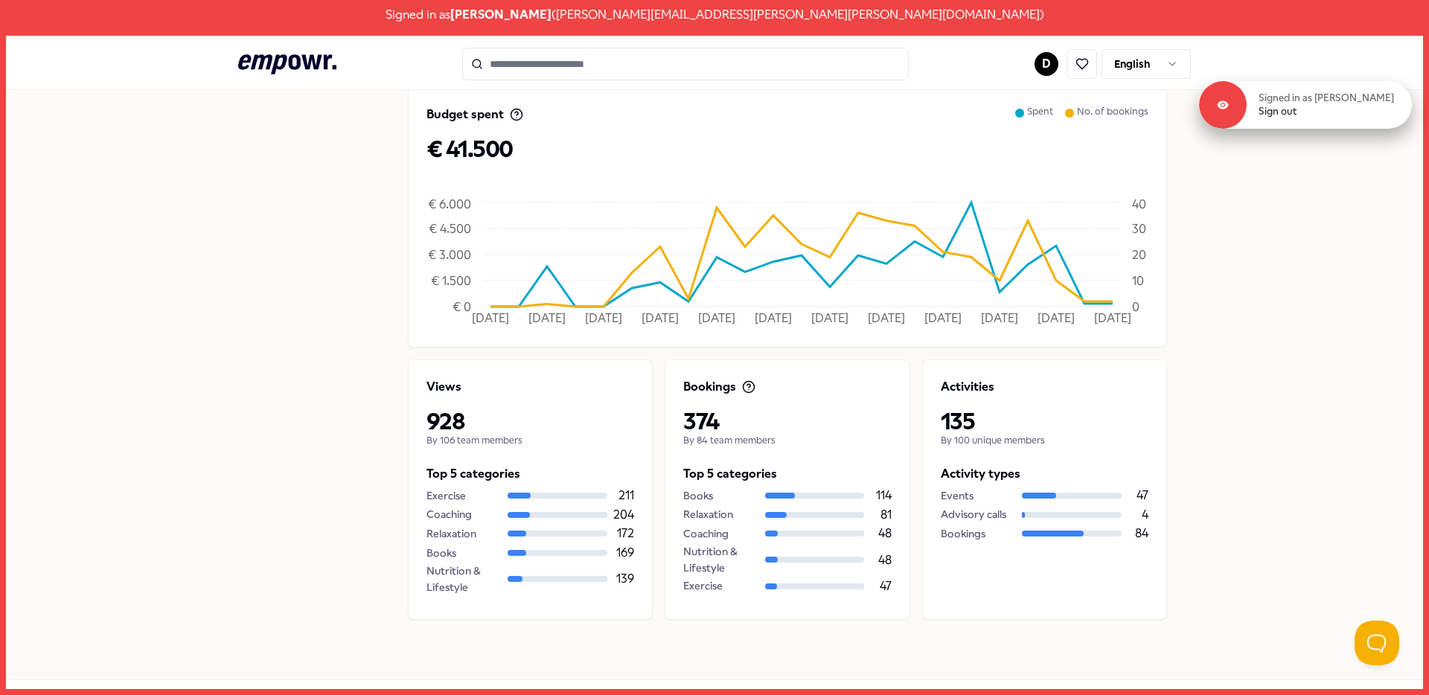
click at [1328, 112] on div "Signed in as [PERSON_NAME] Sign out" at bounding box center [1329, 105] width 165 height 27
click at [1297, 114] on link "Sign out" at bounding box center [1278, 111] width 38 height 13
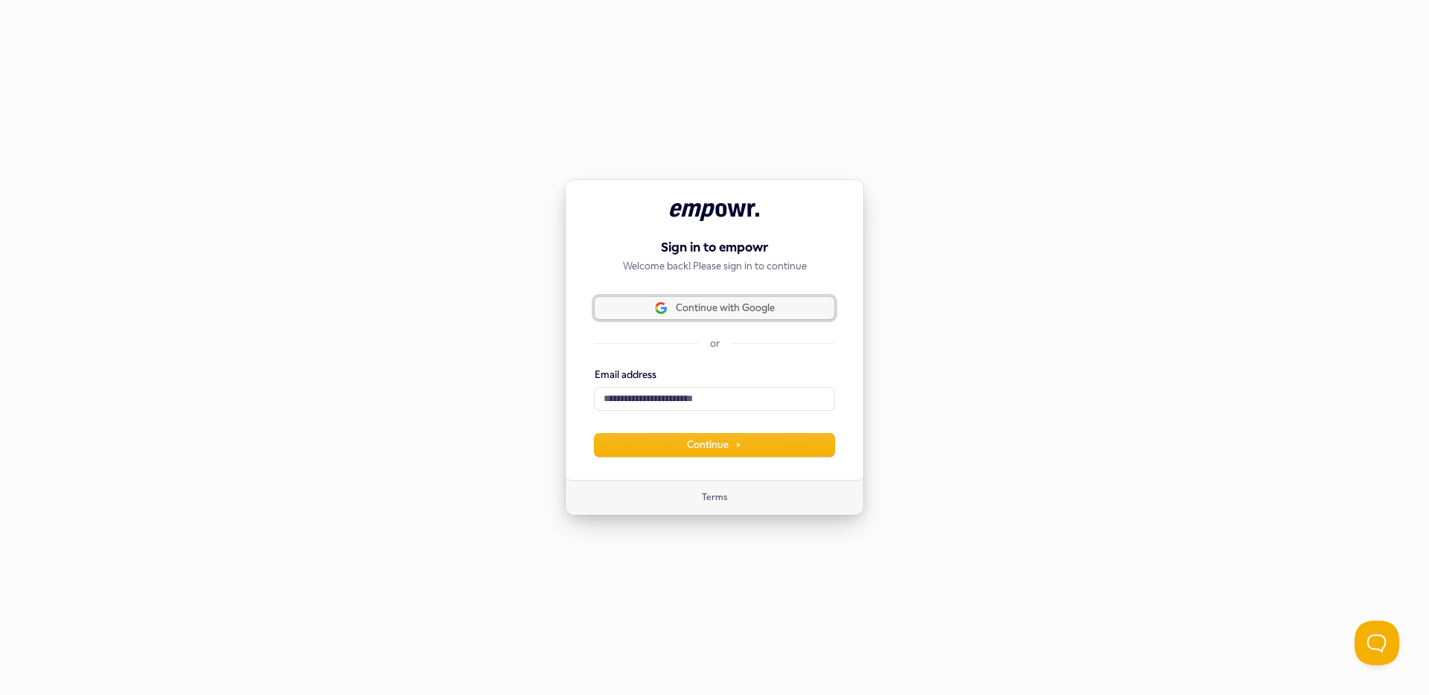
click at [756, 316] on button "Continue with Google" at bounding box center [715, 308] width 240 height 22
